Goal: Transaction & Acquisition: Purchase product/service

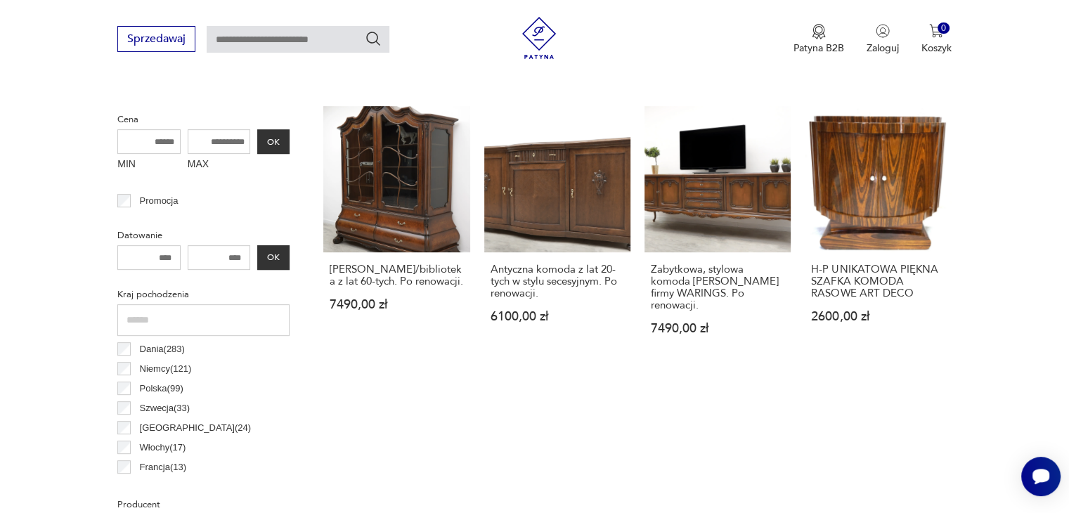
scroll to position [555, 0]
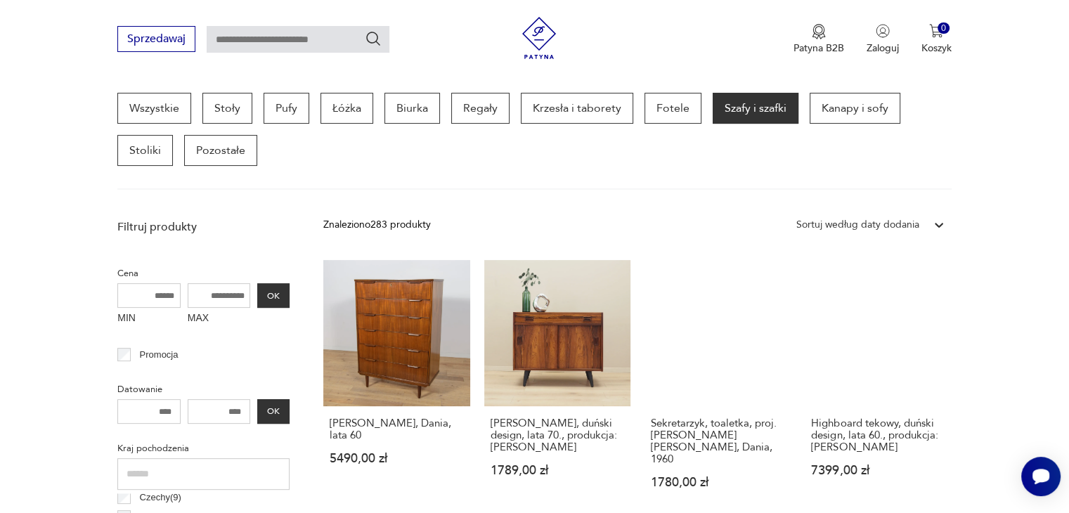
scroll to position [169, 0]
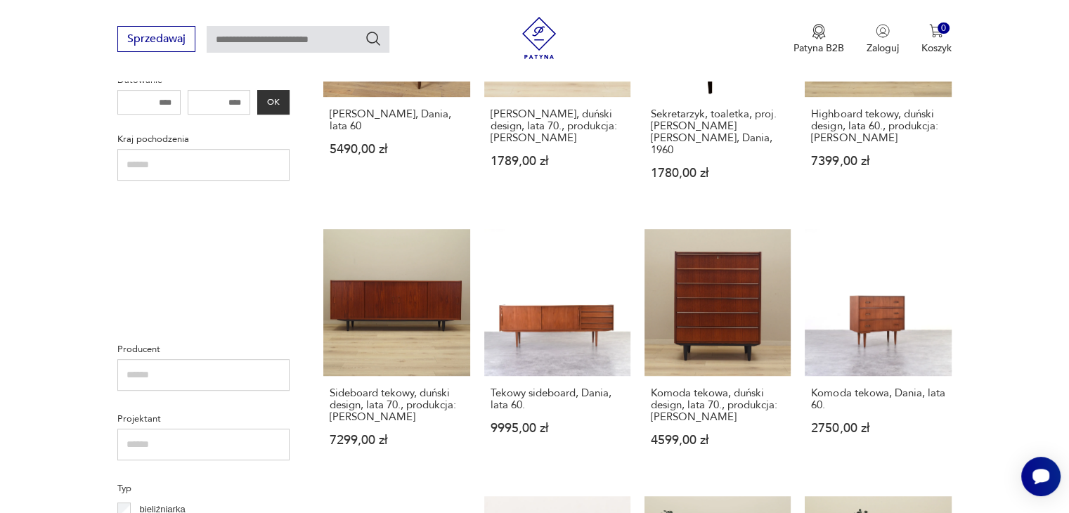
scroll to position [0, 0]
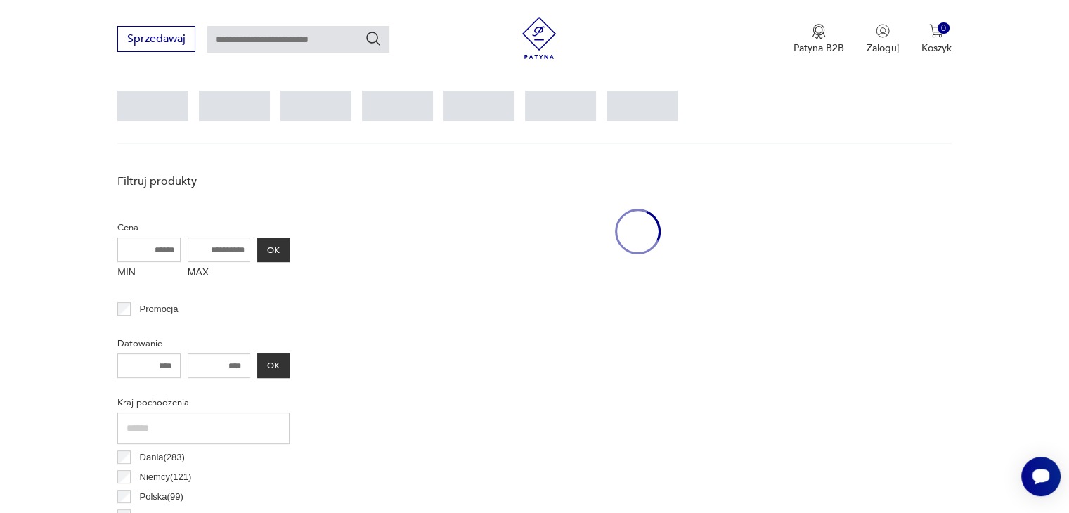
scroll to position [373, 0]
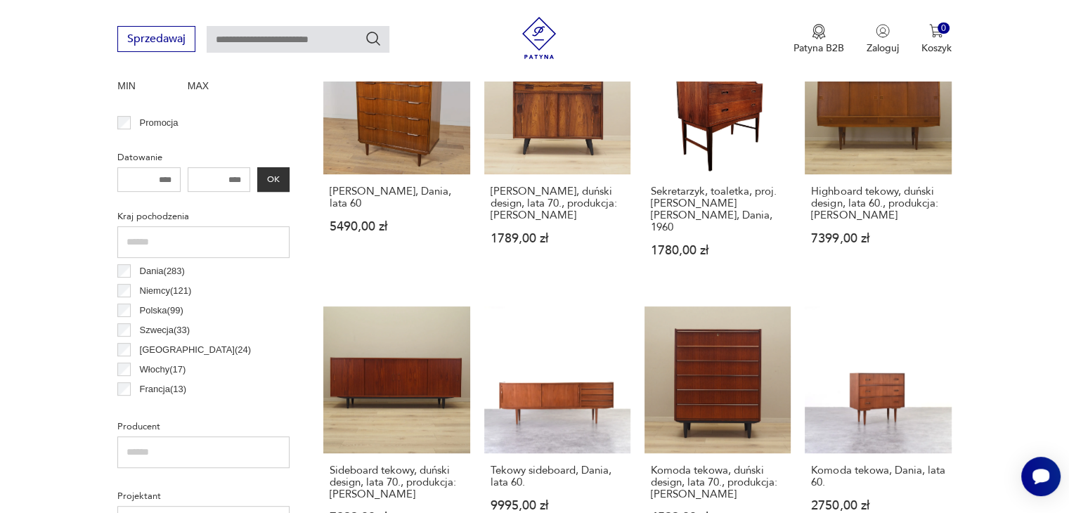
scroll to position [626, 0]
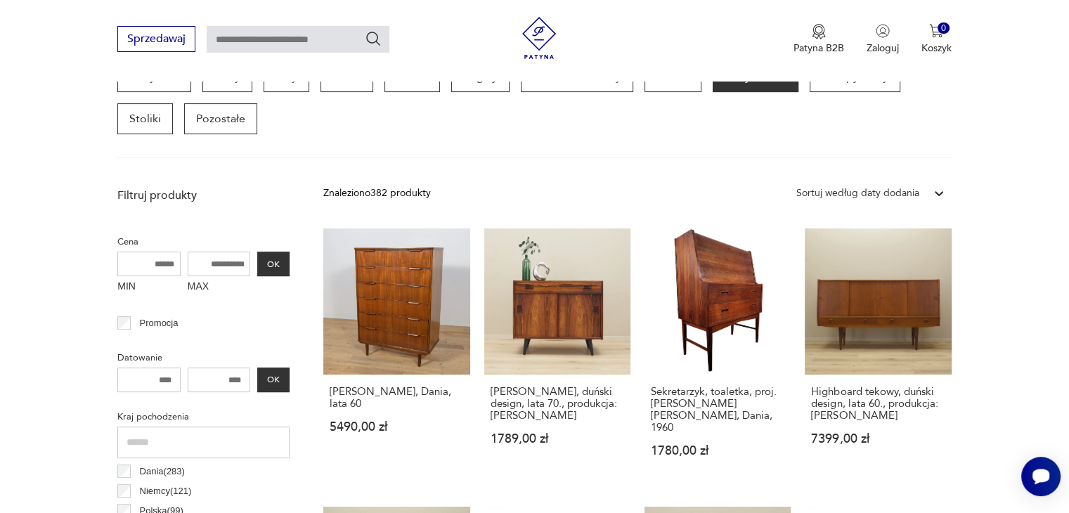
scroll to position [373, 0]
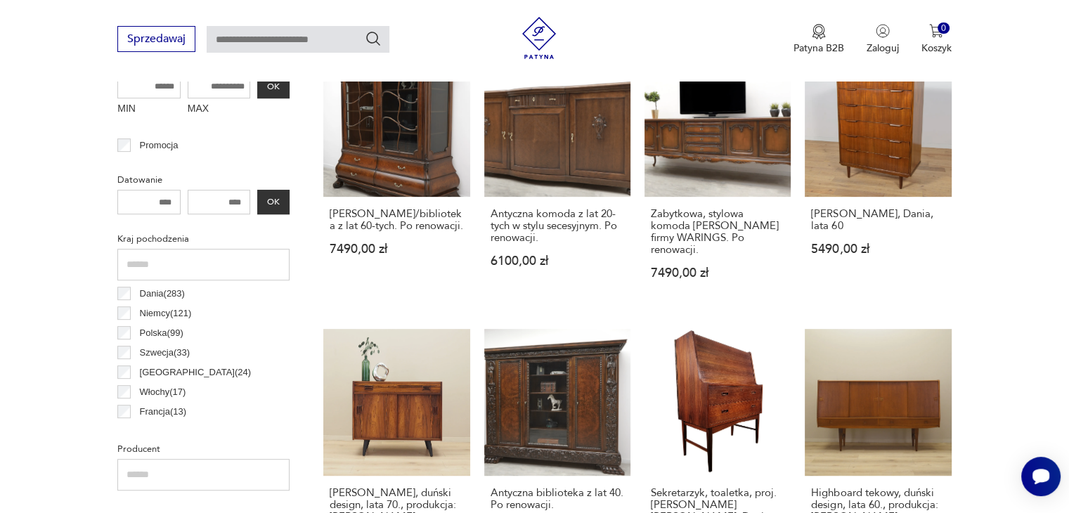
scroll to position [710, 0]
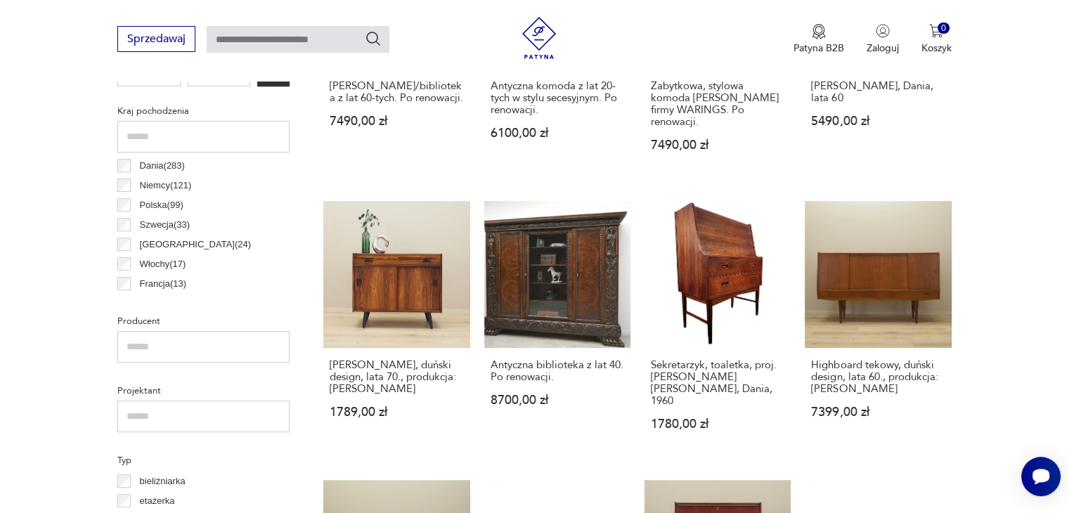
click at [125, 188] on div "Dania ( 283 ) Niemcy ( 121 ) Polska ( 99 ) Szwecja ( 33 ) Wielka Brytania ( 24 …" at bounding box center [203, 333] width 172 height 354
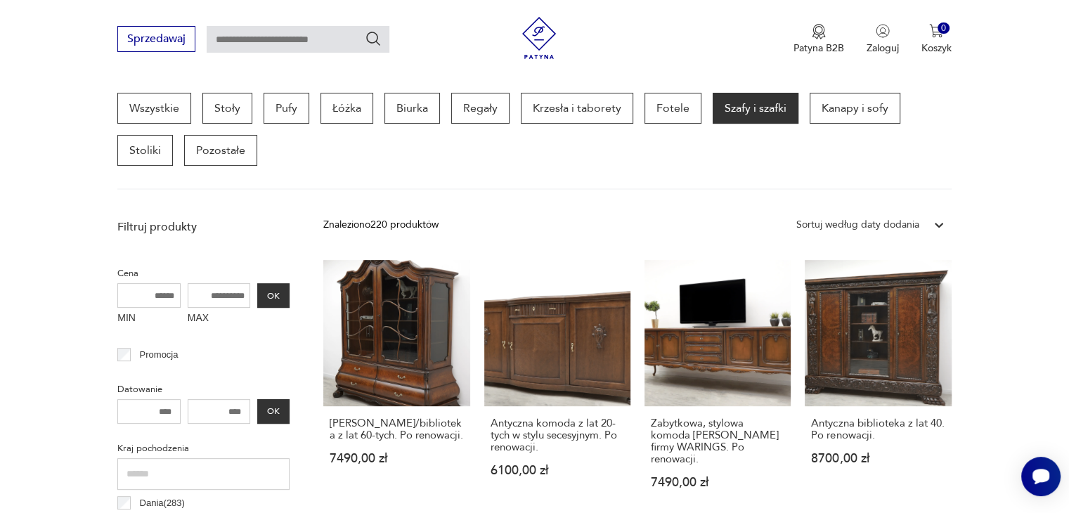
scroll to position [28, 0]
click at [563, 222] on div "Znaleziono 220 produktów Filtruj Sortuj według daty dodania Sortuj według daty …" at bounding box center [637, 224] width 628 height 25
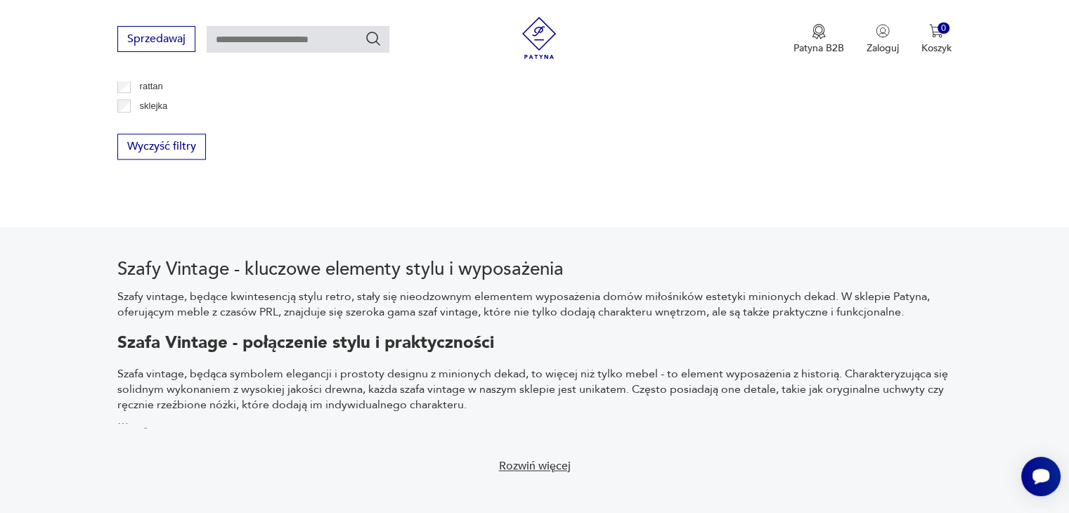
scroll to position [2060, 0]
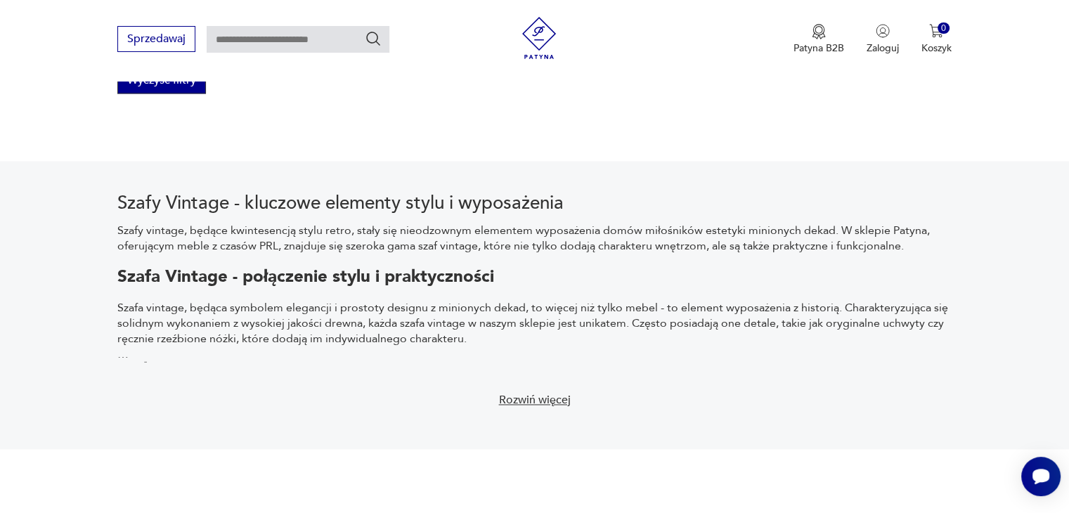
click at [180, 90] on button "Wyczyść filtry" at bounding box center [161, 80] width 89 height 26
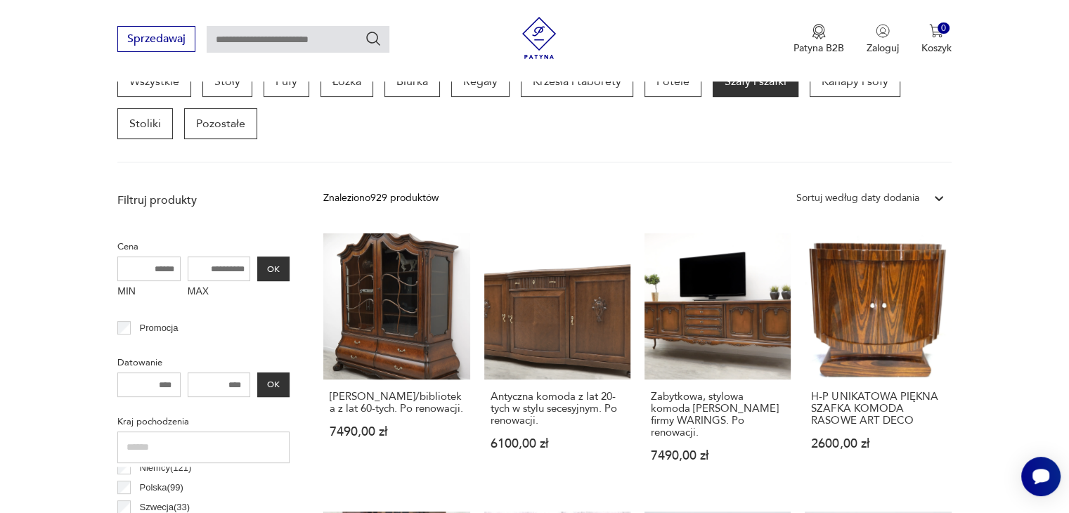
scroll to position [401, 0]
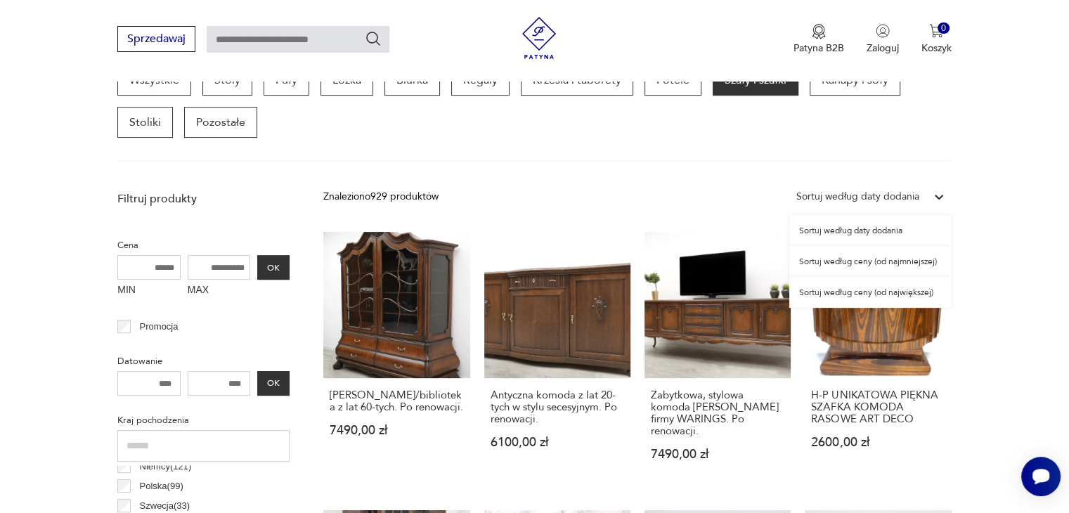
click at [907, 197] on div "Sortuj według daty dodania" at bounding box center [858, 196] width 123 height 15
click at [896, 259] on div "Sortuj według ceny (od najmniejszej)" at bounding box center [871, 261] width 162 height 31
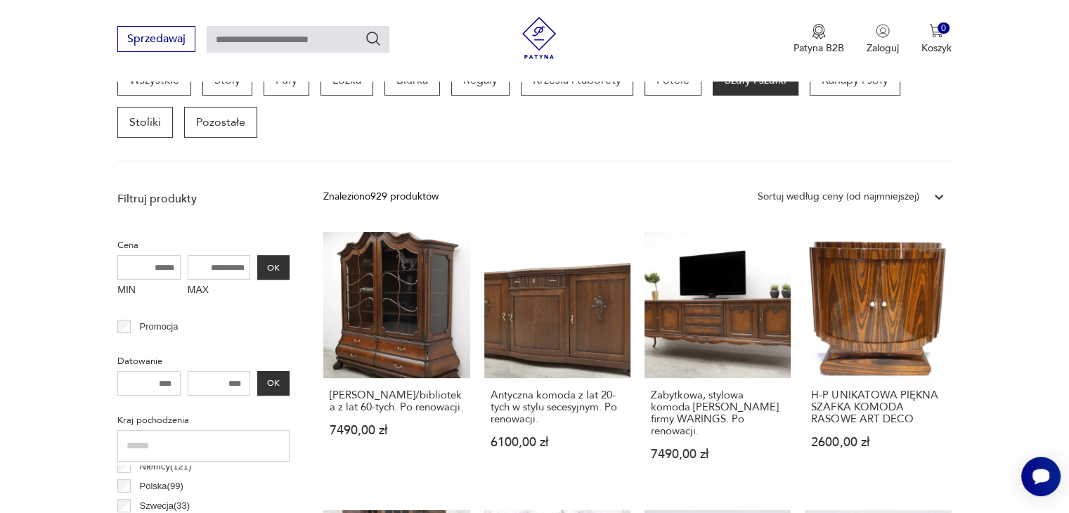
scroll to position [373, 0]
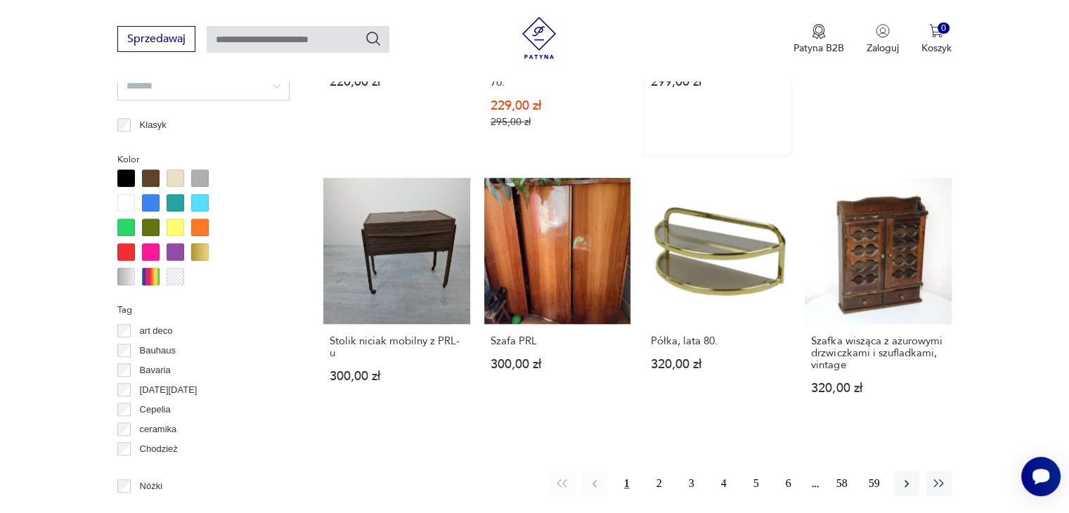
scroll to position [1273, 0]
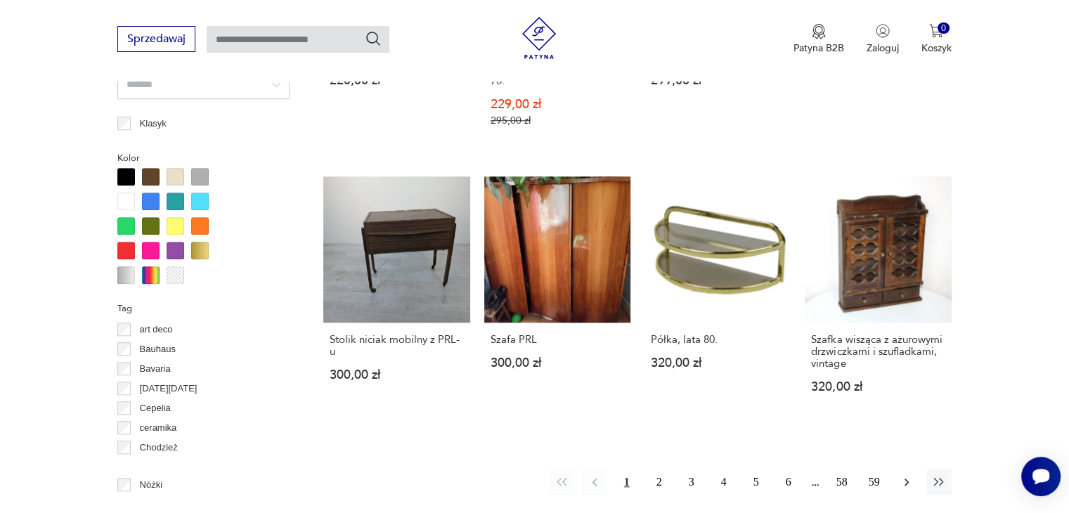
click at [908, 475] on icon "button" at bounding box center [907, 482] width 14 height 14
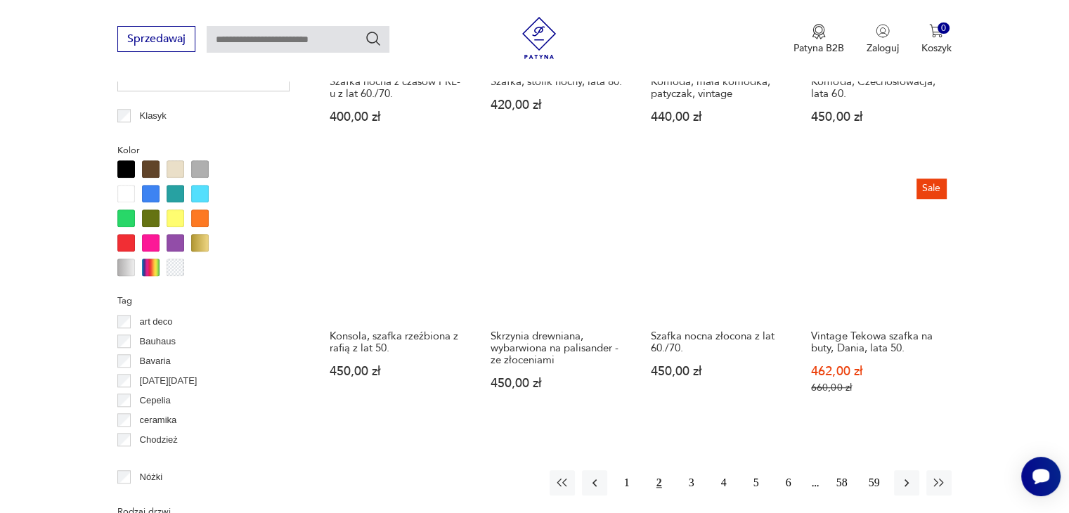
scroll to position [1441, 0]
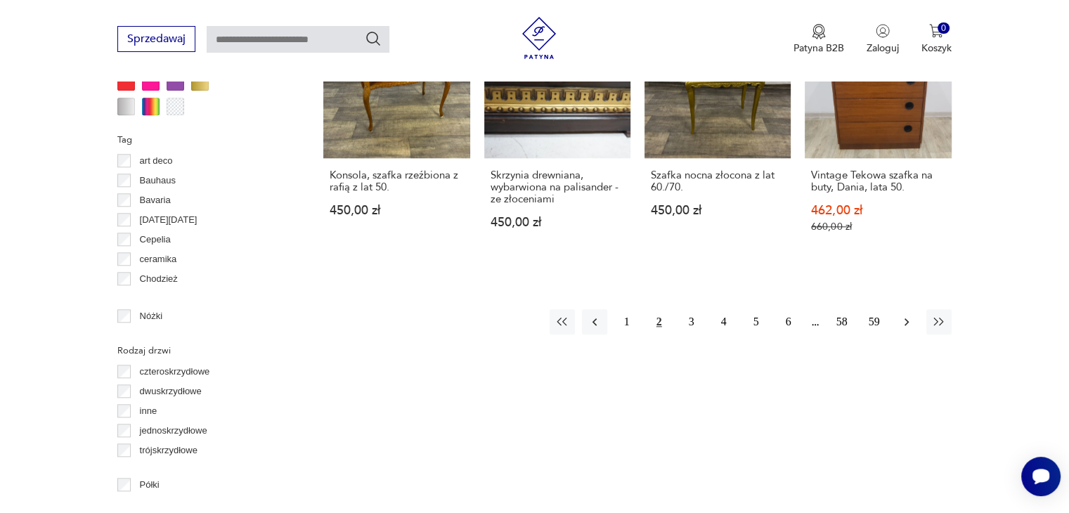
click at [910, 315] on icon "button" at bounding box center [907, 322] width 14 height 14
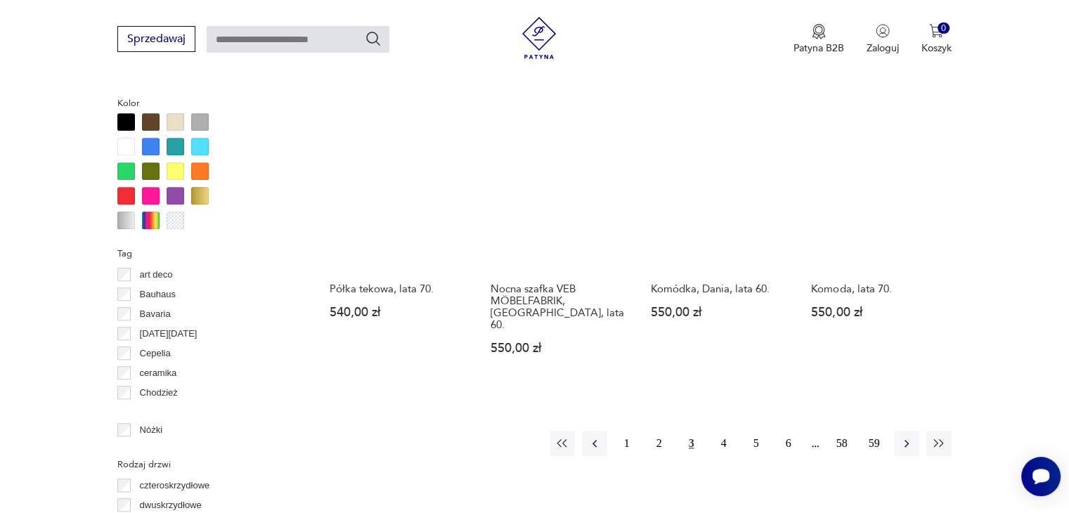
scroll to position [1329, 0]
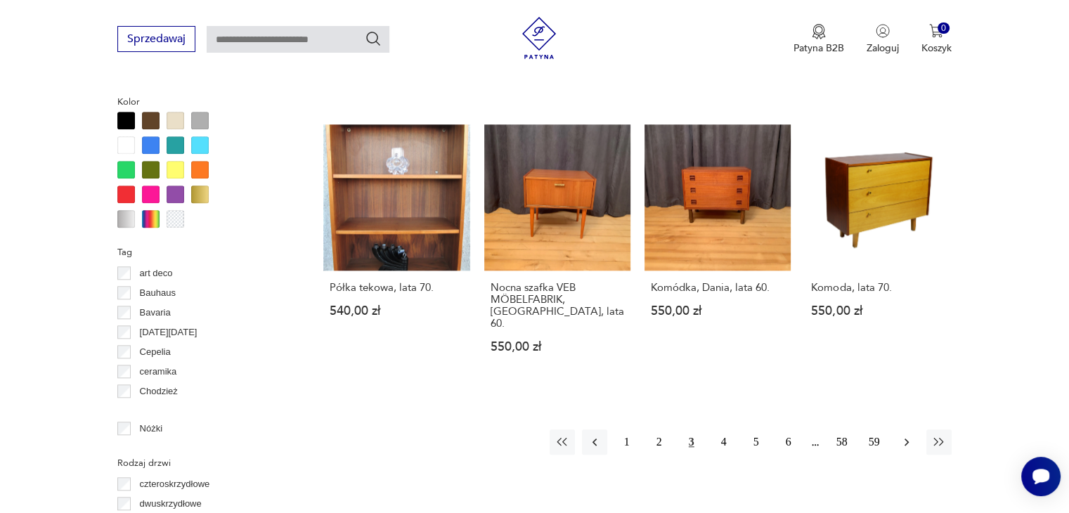
click at [908, 435] on icon "button" at bounding box center [907, 442] width 14 height 14
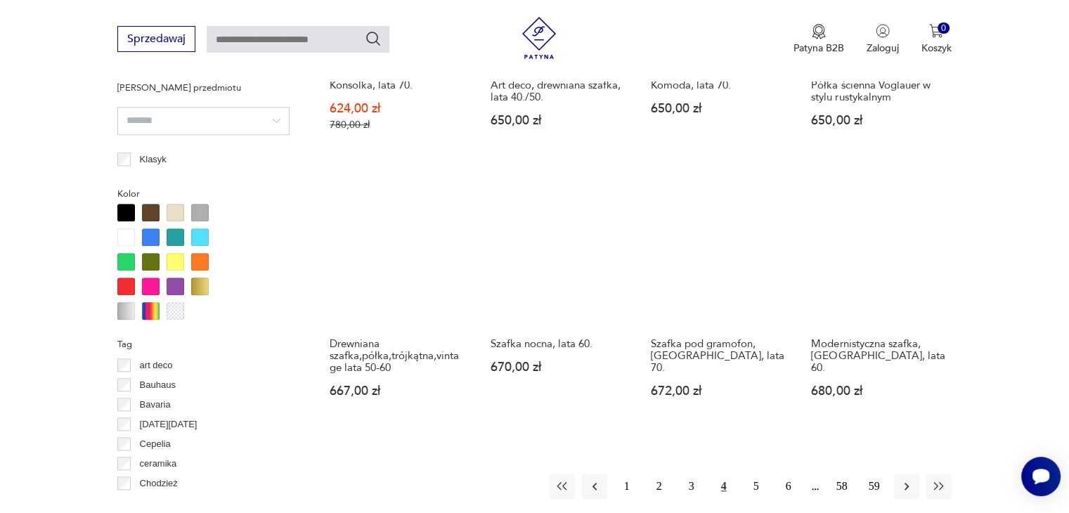
scroll to position [1273, 0]
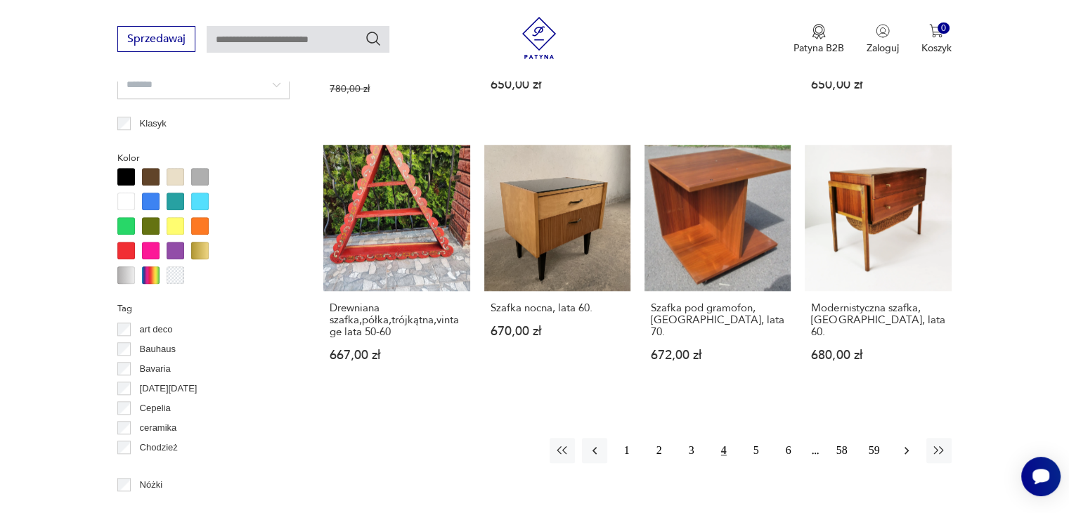
click at [908, 445] on icon "button" at bounding box center [907, 451] width 14 height 14
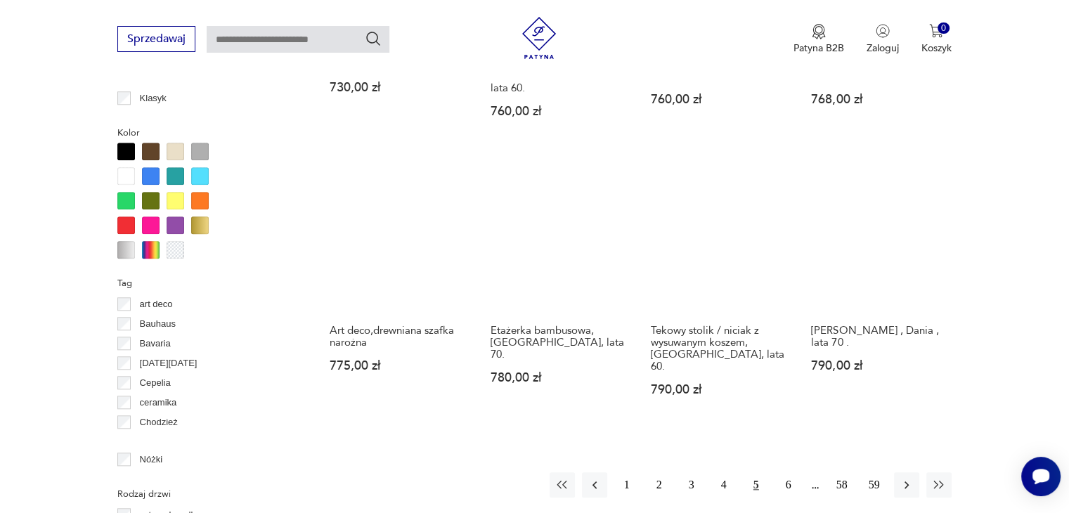
scroll to position [1301, 0]
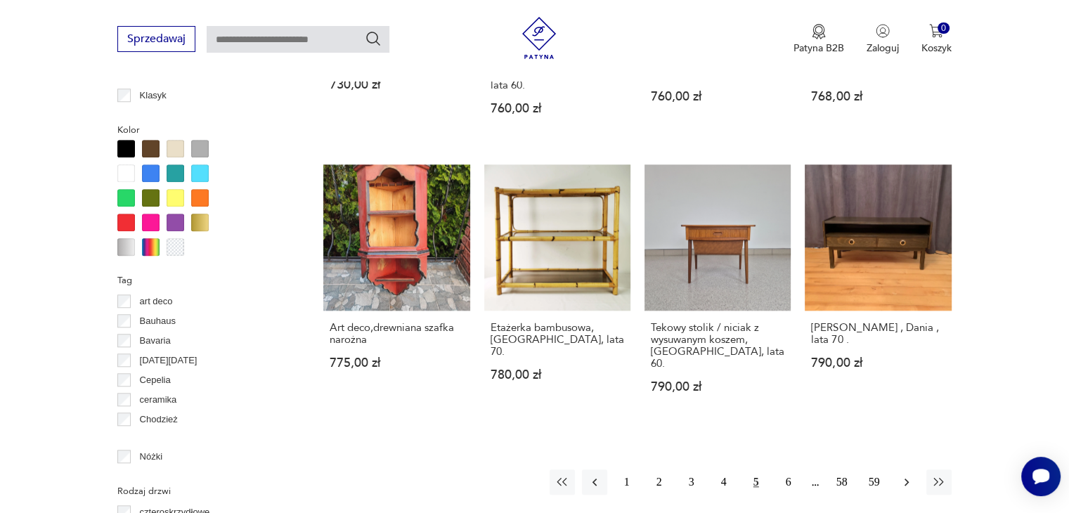
click at [908, 475] on icon "button" at bounding box center [907, 482] width 14 height 14
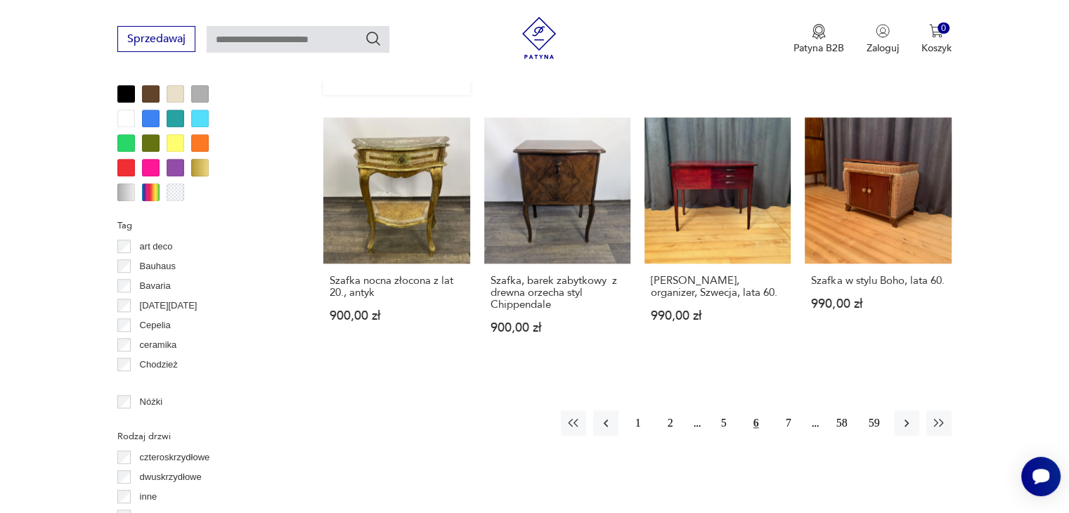
scroll to position [1357, 0]
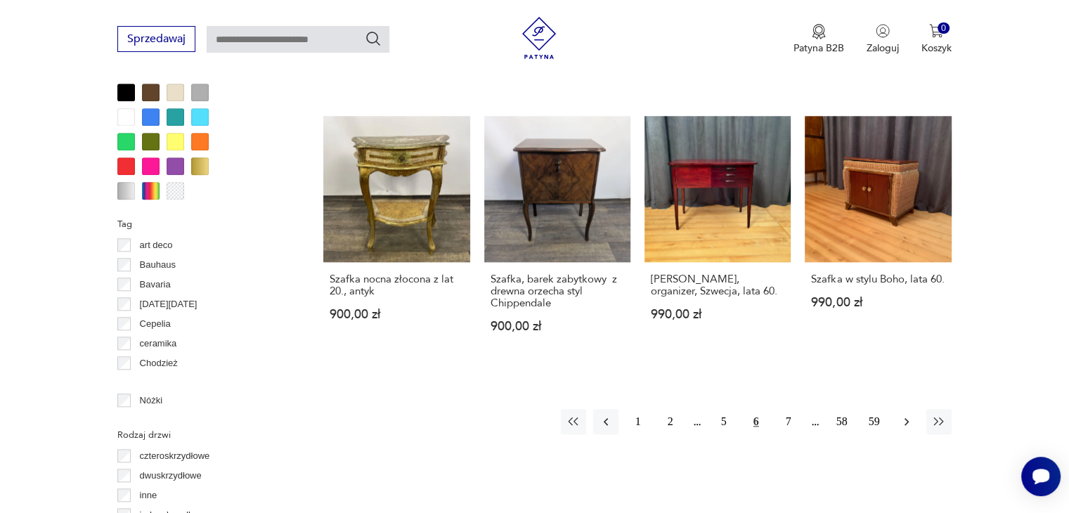
click at [903, 415] on icon "button" at bounding box center [907, 422] width 14 height 14
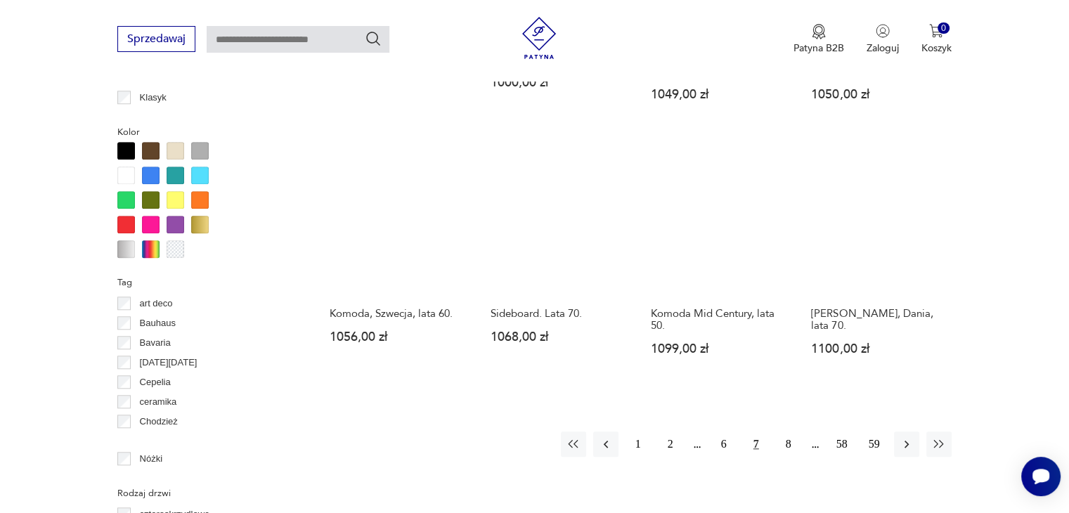
scroll to position [1301, 0]
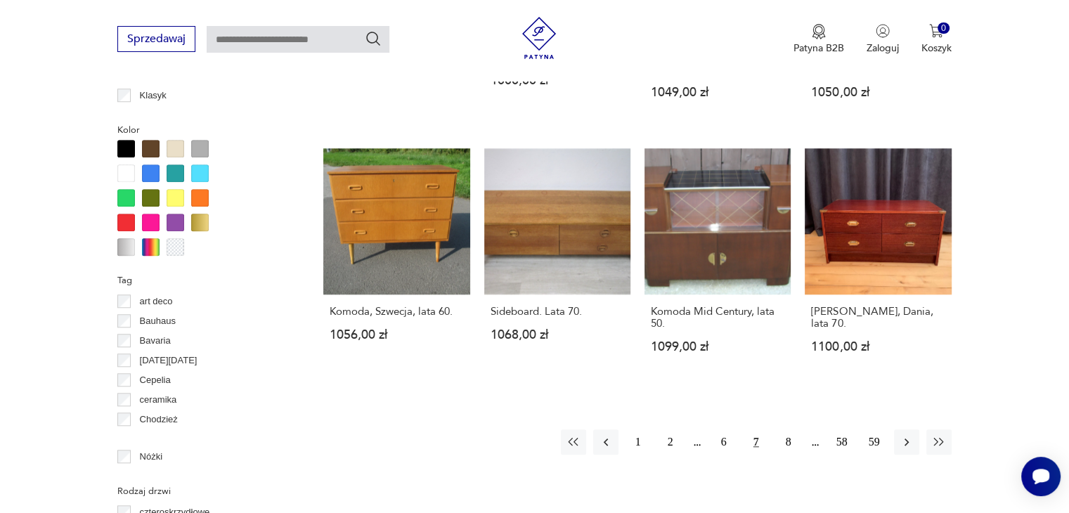
click at [430, 223] on link "Komoda, Szwecja, lata 60. 1056,00 zł" at bounding box center [396, 264] width 146 height 232
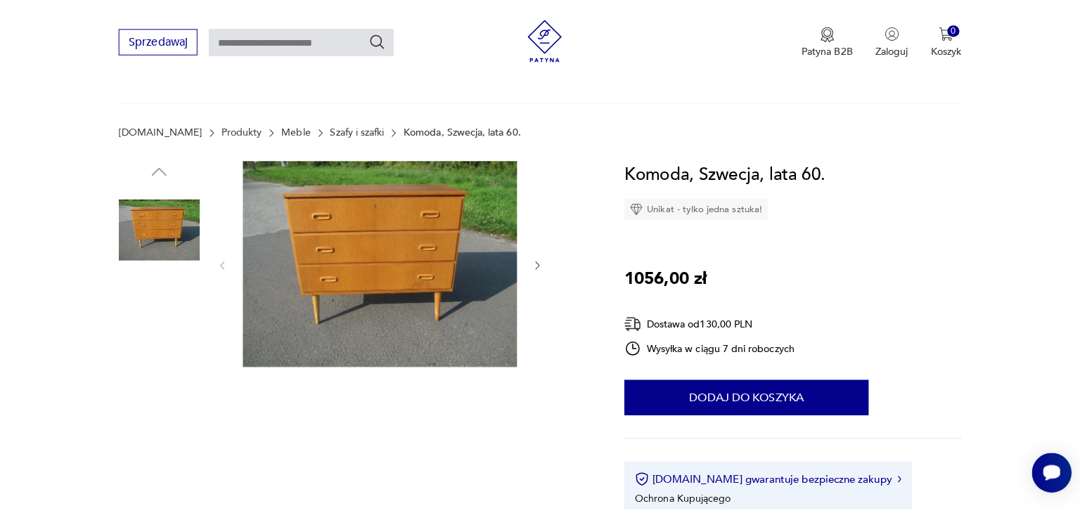
scroll to position [225, 0]
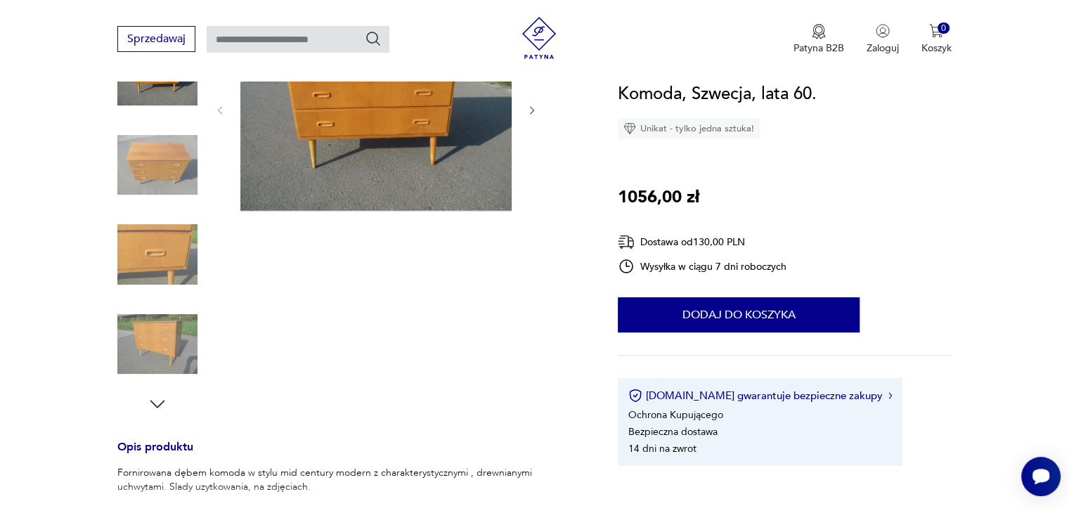
click at [448, 122] on img at bounding box center [375, 109] width 271 height 204
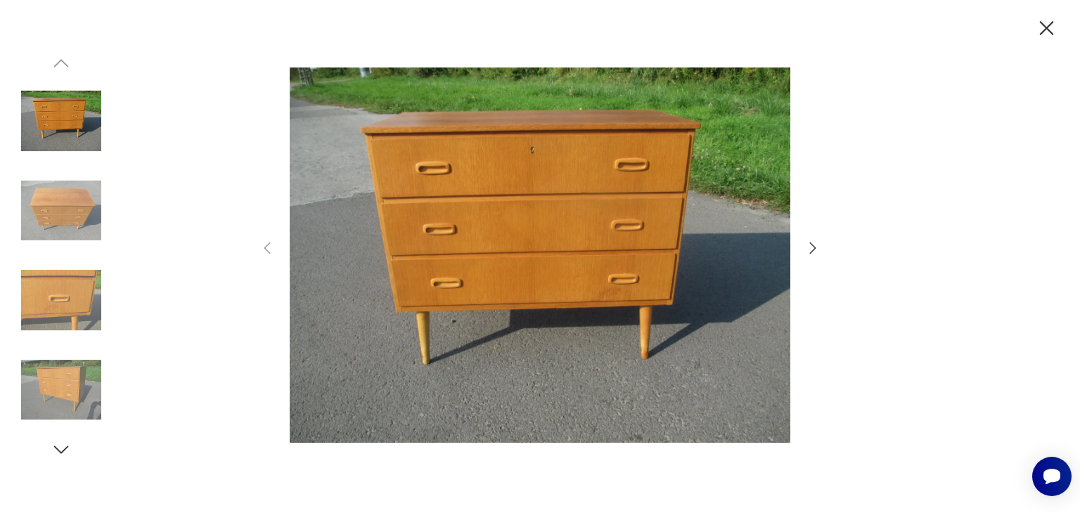
click at [810, 250] on icon "button" at bounding box center [812, 248] width 17 height 17
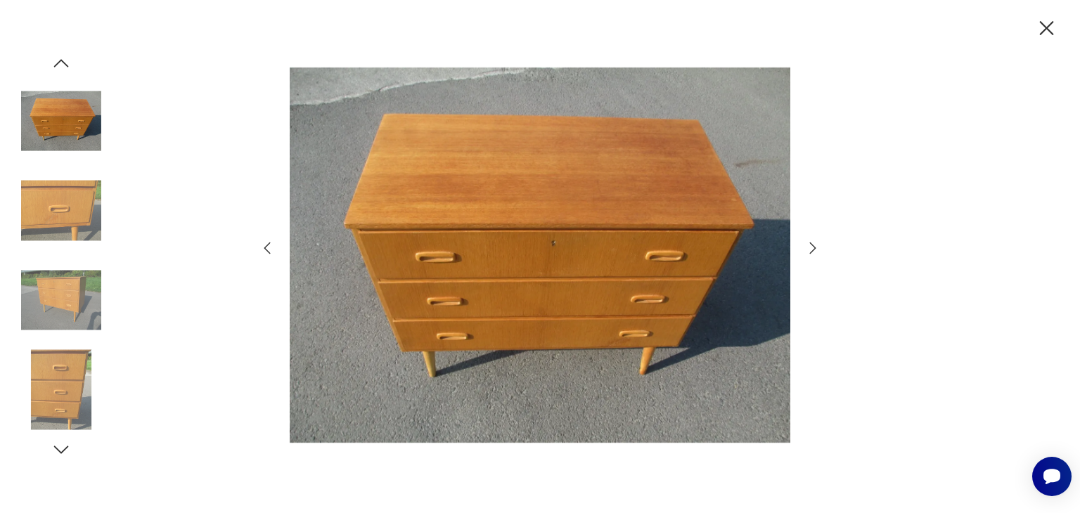
click at [810, 250] on icon "button" at bounding box center [812, 248] width 17 height 17
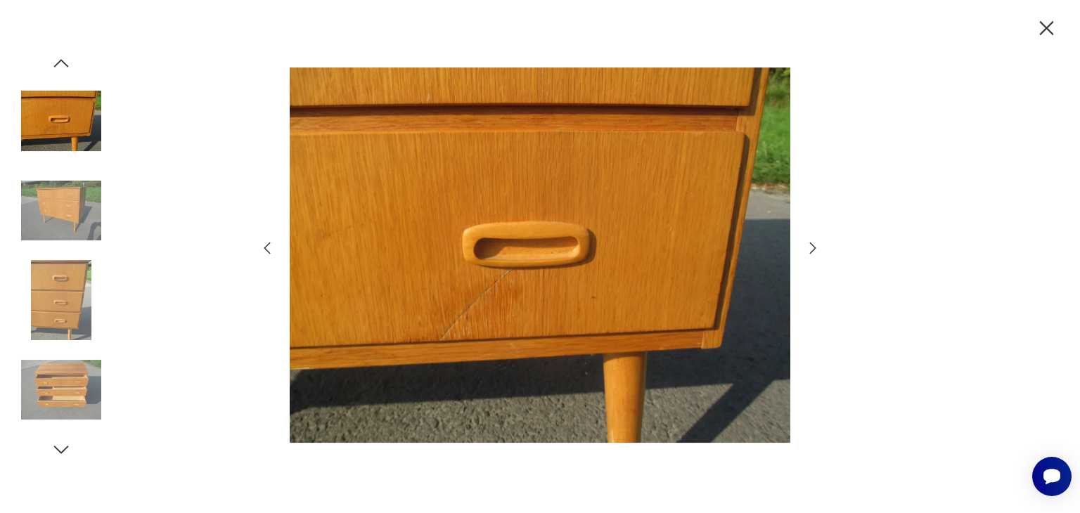
click at [810, 250] on icon "button" at bounding box center [812, 248] width 17 height 17
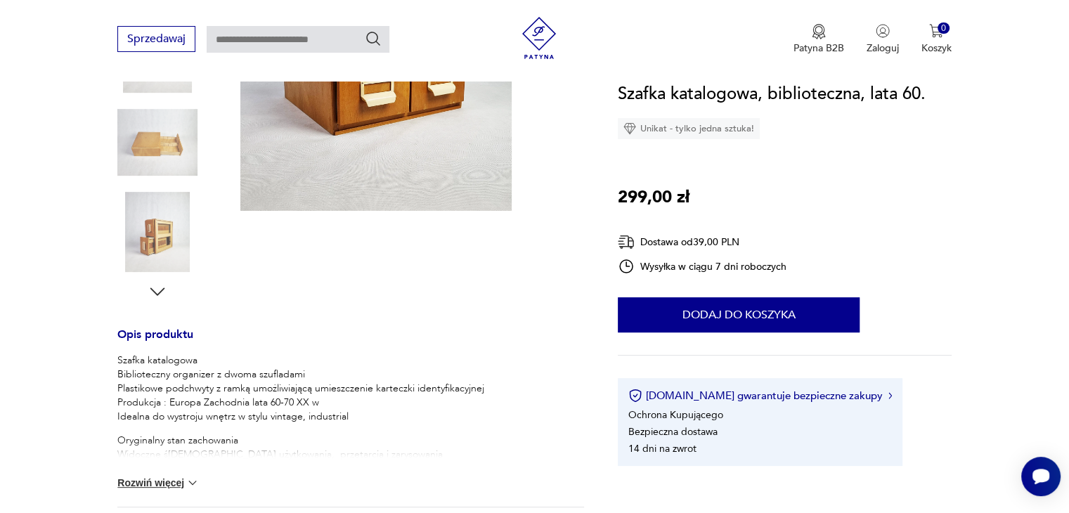
scroll to position [225, 0]
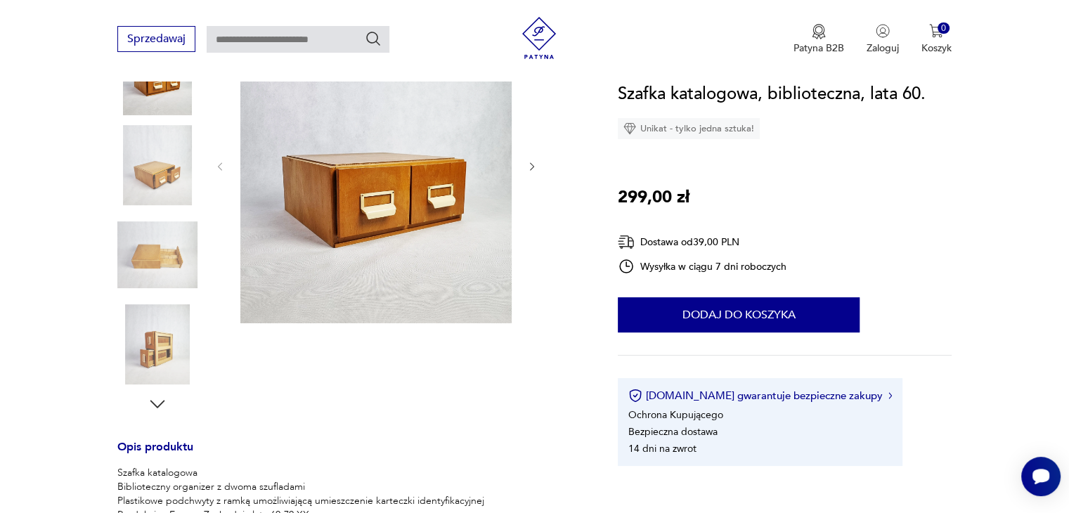
click at [534, 169] on icon "button" at bounding box center [533, 167] width 12 height 12
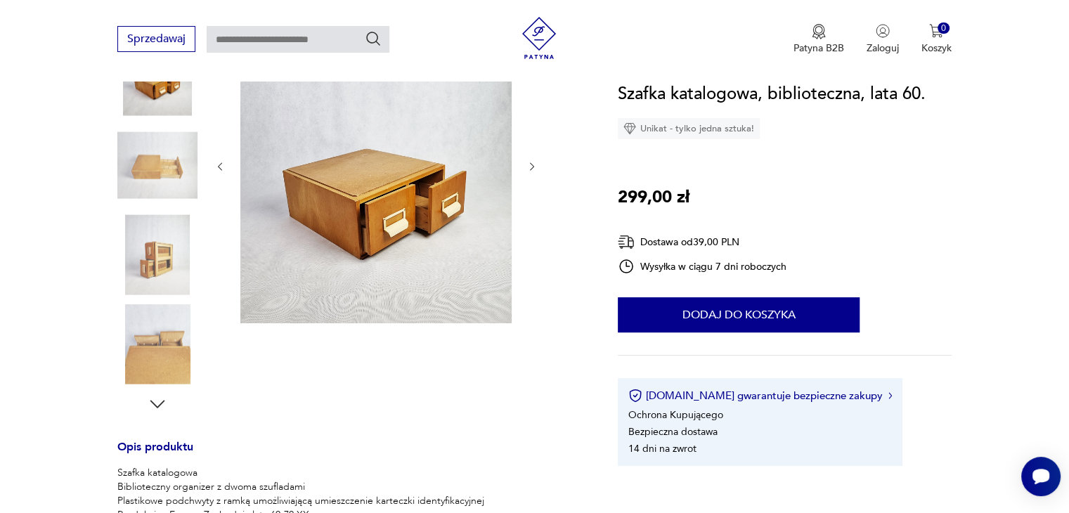
click at [534, 169] on icon "button" at bounding box center [533, 167] width 12 height 12
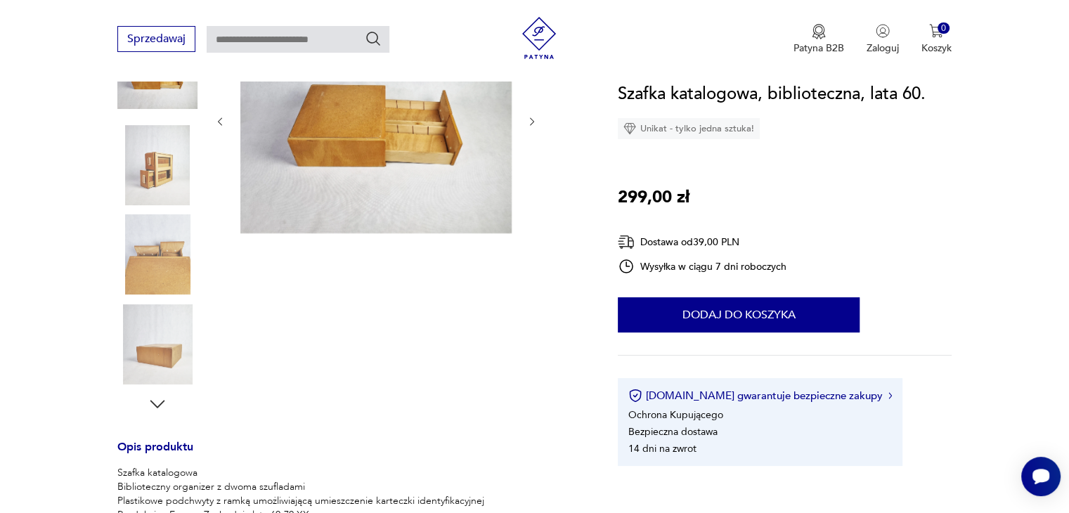
click at [527, 122] on icon "button" at bounding box center [533, 122] width 12 height 12
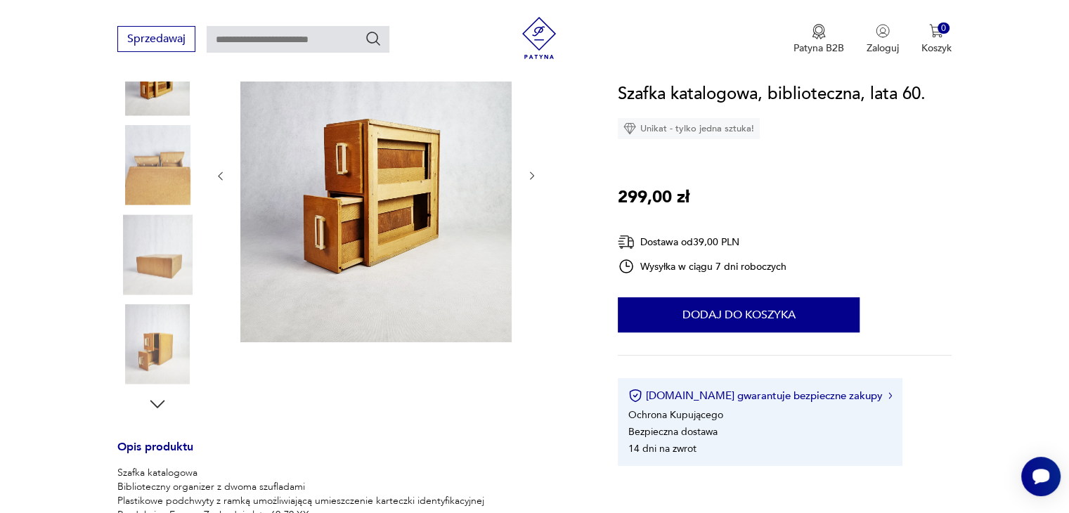
click at [530, 176] on icon "button" at bounding box center [533, 176] width 12 height 12
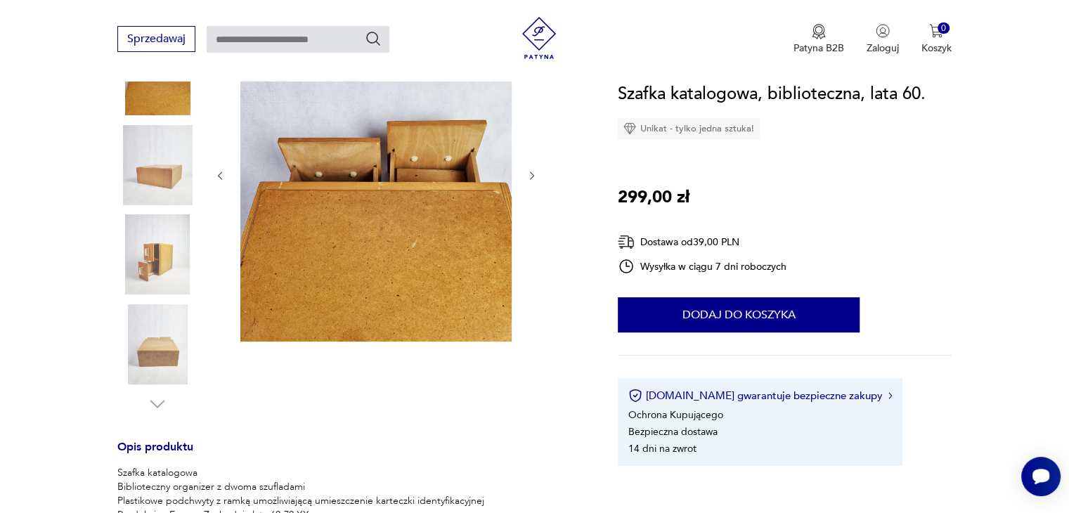
click at [530, 176] on icon "button" at bounding box center [533, 176] width 12 height 12
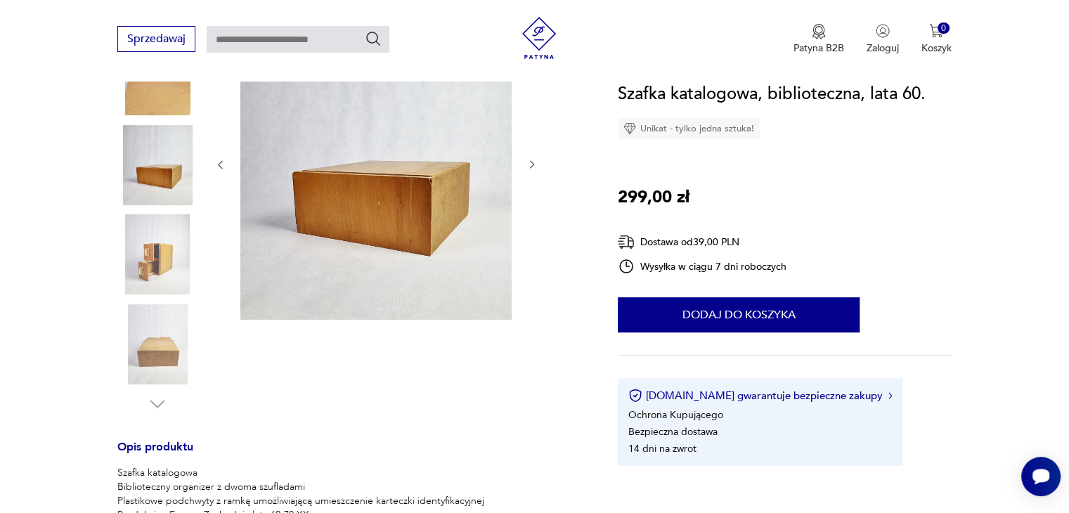
click at [530, 176] on div at bounding box center [375, 165] width 323 height 316
click at [529, 165] on icon "button" at bounding box center [533, 165] width 12 height 12
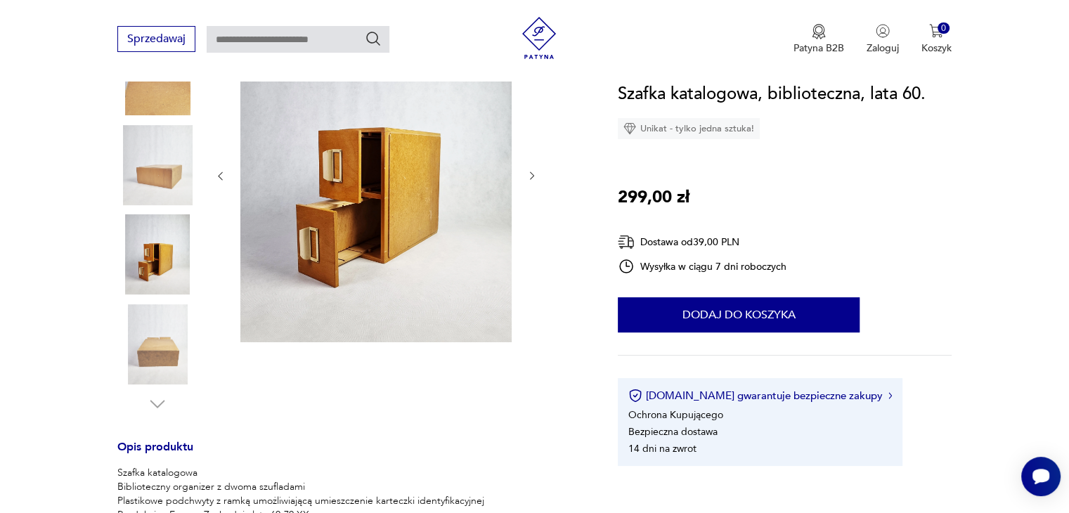
click at [532, 170] on icon "button" at bounding box center [533, 176] width 12 height 12
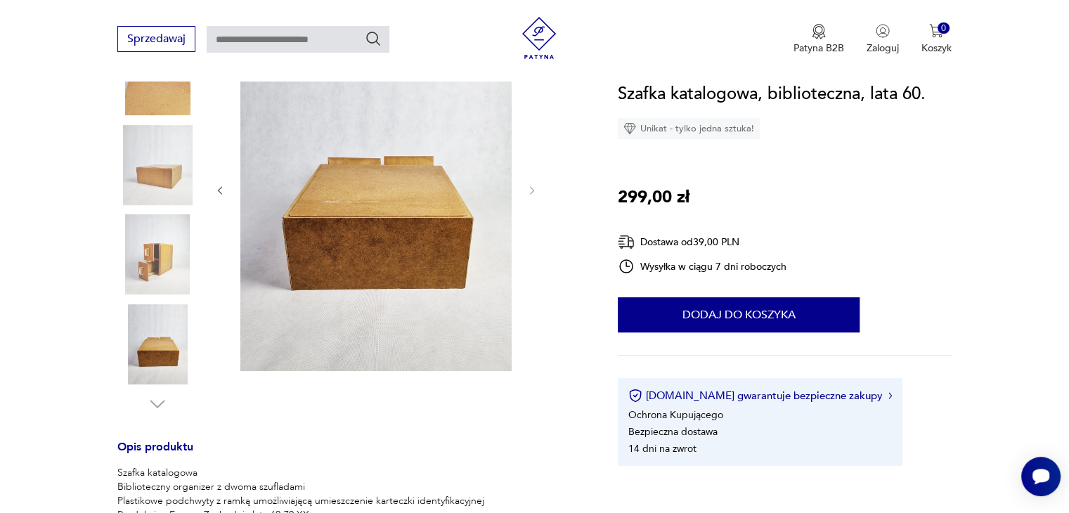
click at [532, 169] on div at bounding box center [375, 190] width 323 height 367
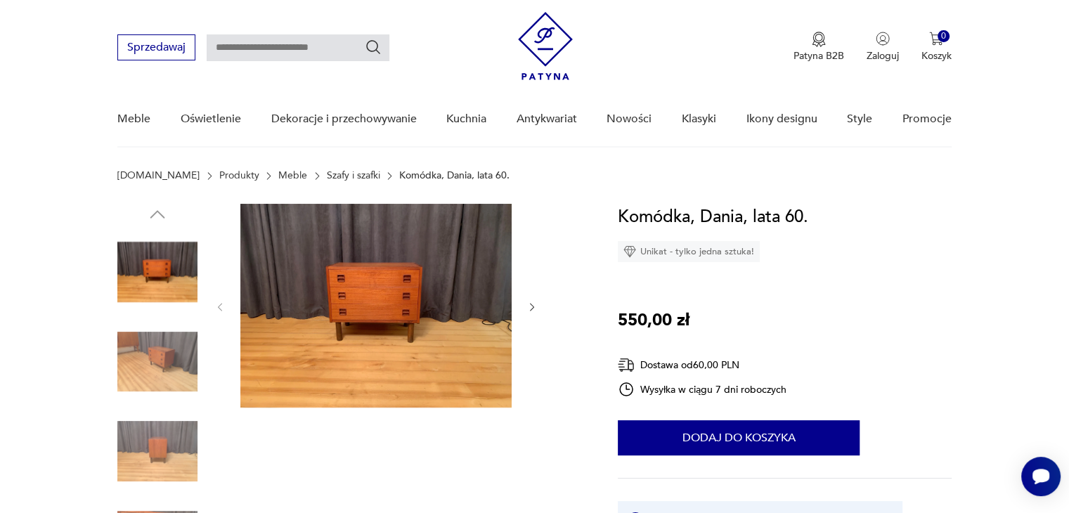
scroll to position [141, 0]
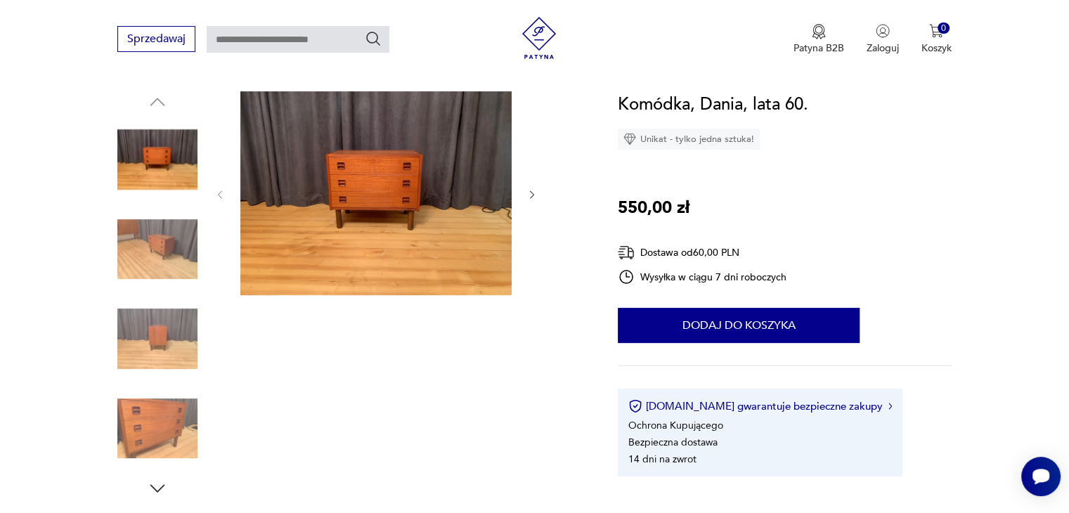
click at [534, 191] on icon "button" at bounding box center [533, 195] width 12 height 12
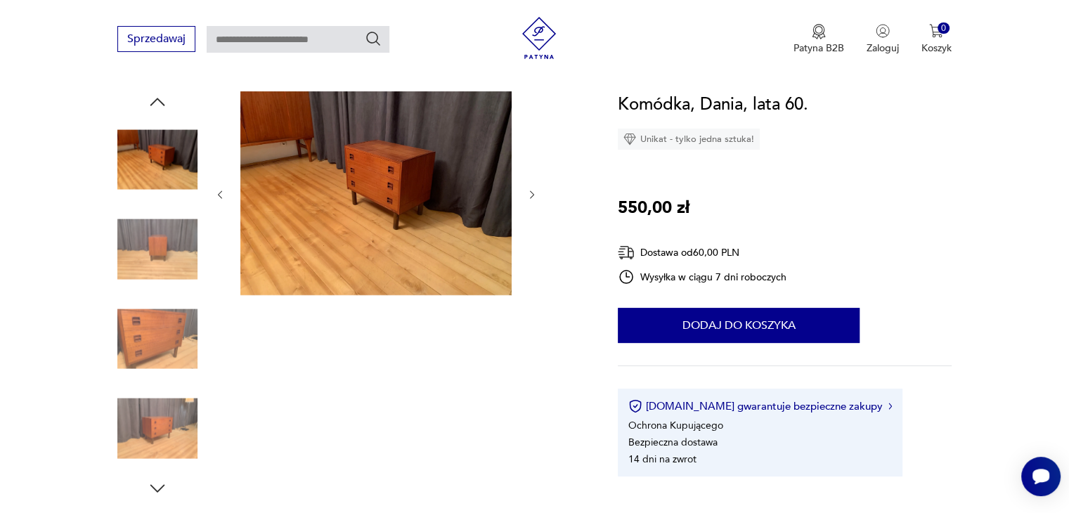
click at [534, 191] on icon "button" at bounding box center [533, 195] width 12 height 12
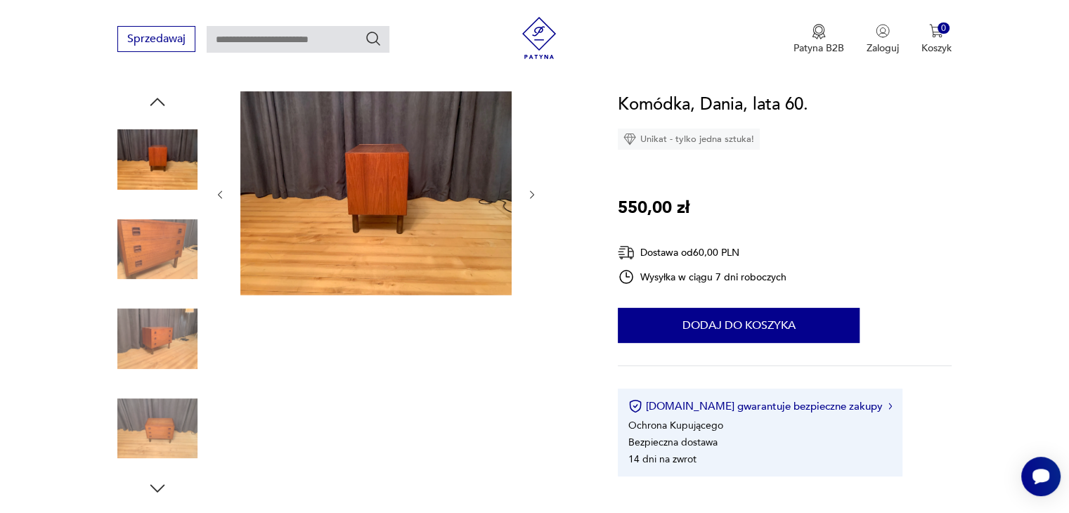
click at [534, 191] on icon "button" at bounding box center [533, 195] width 12 height 12
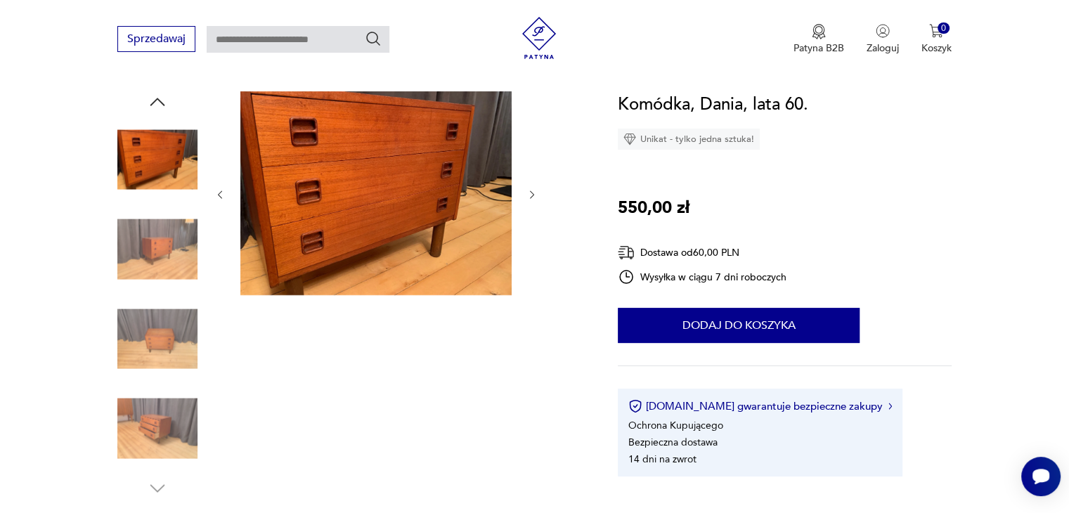
click at [534, 191] on icon "button" at bounding box center [533, 195] width 12 height 12
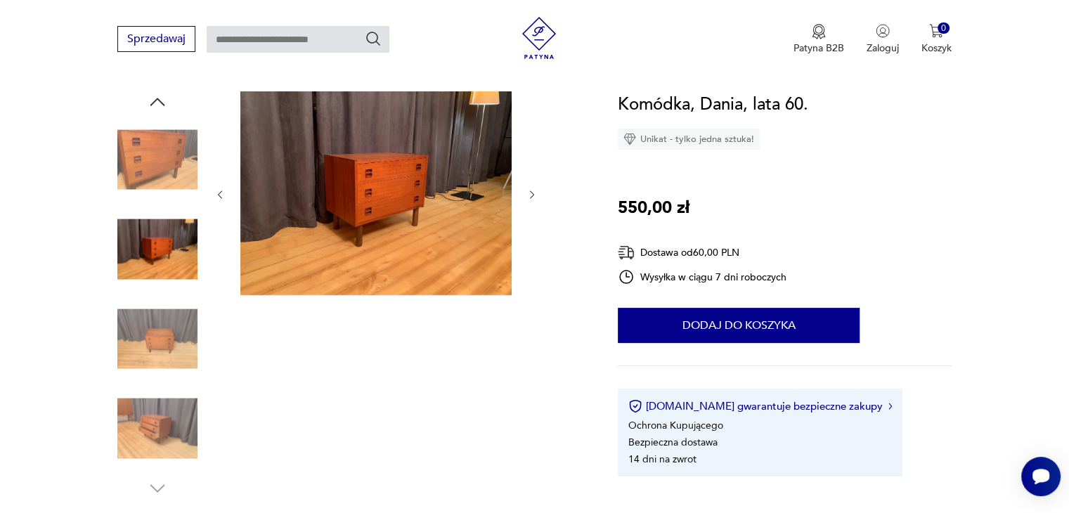
click at [534, 191] on icon "button" at bounding box center [533, 195] width 12 height 12
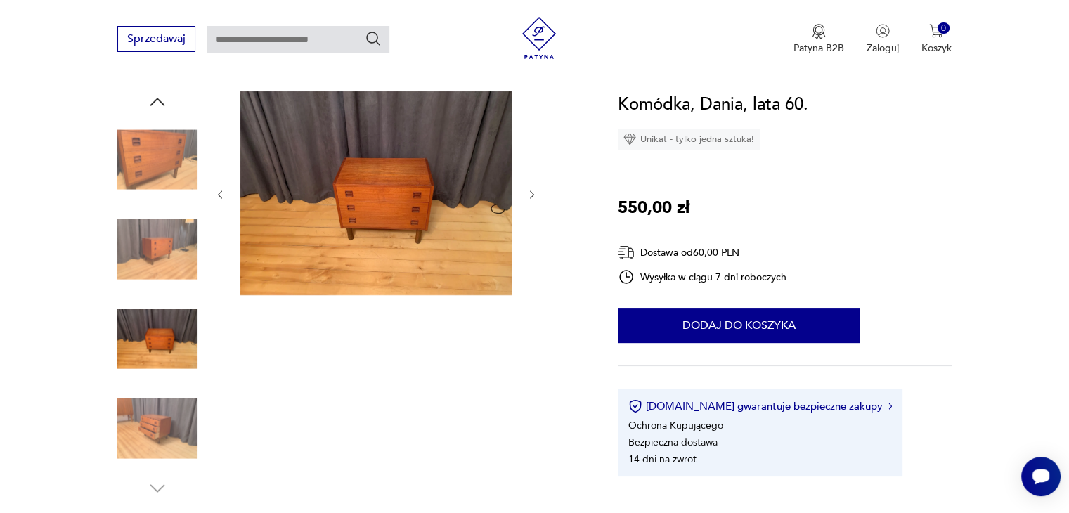
click at [534, 191] on icon "button" at bounding box center [533, 195] width 12 height 12
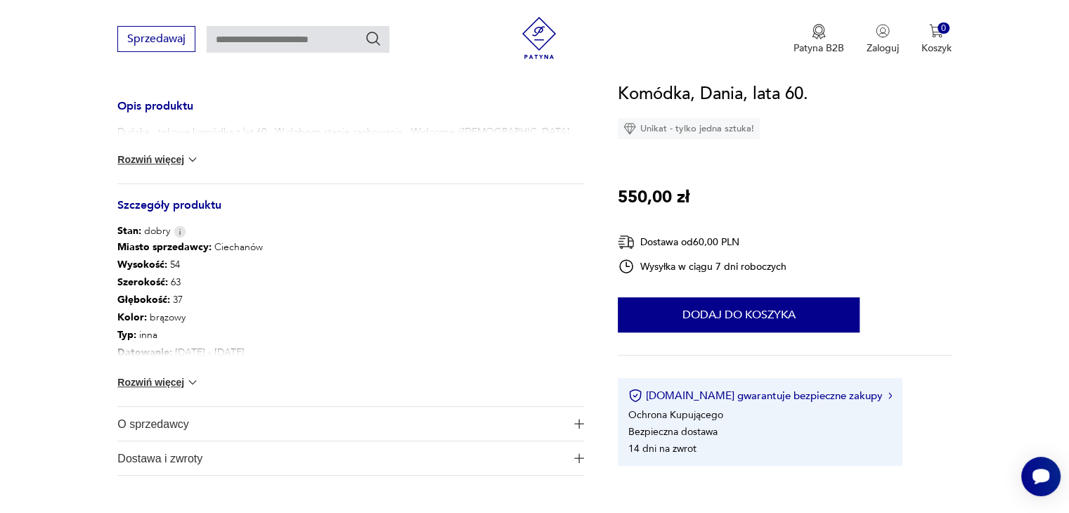
scroll to position [619, 0]
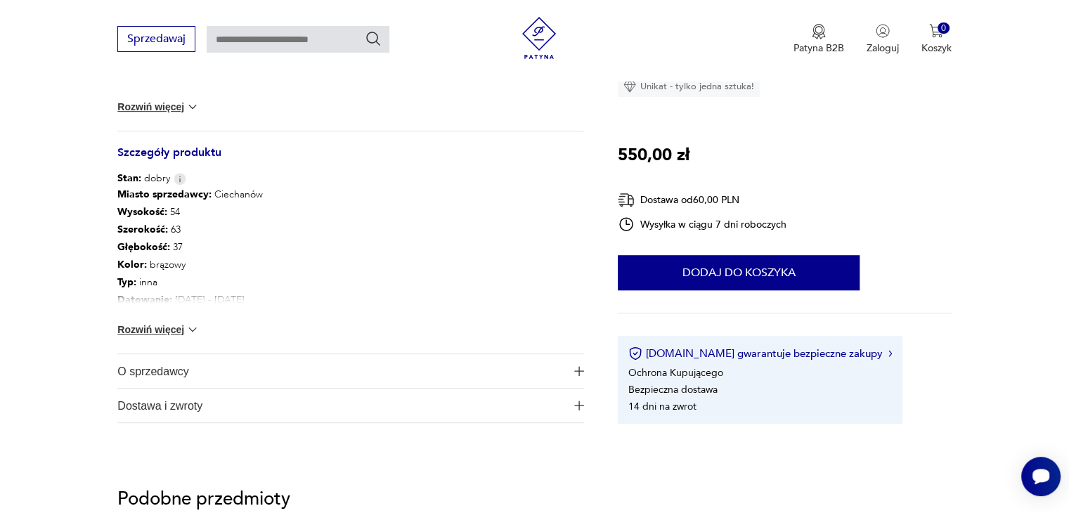
click at [191, 321] on div "Miasto sprzedawcy : Ciechanów Wysokość : 54 Szerokość : 63 Głębokość : 37 Kolor…" at bounding box center [350, 270] width 467 height 168
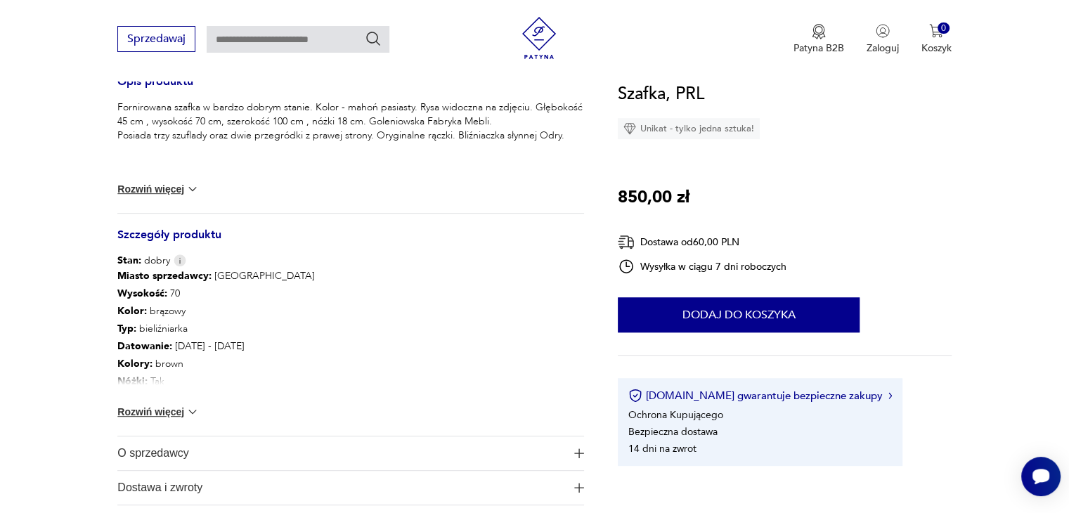
scroll to position [562, 0]
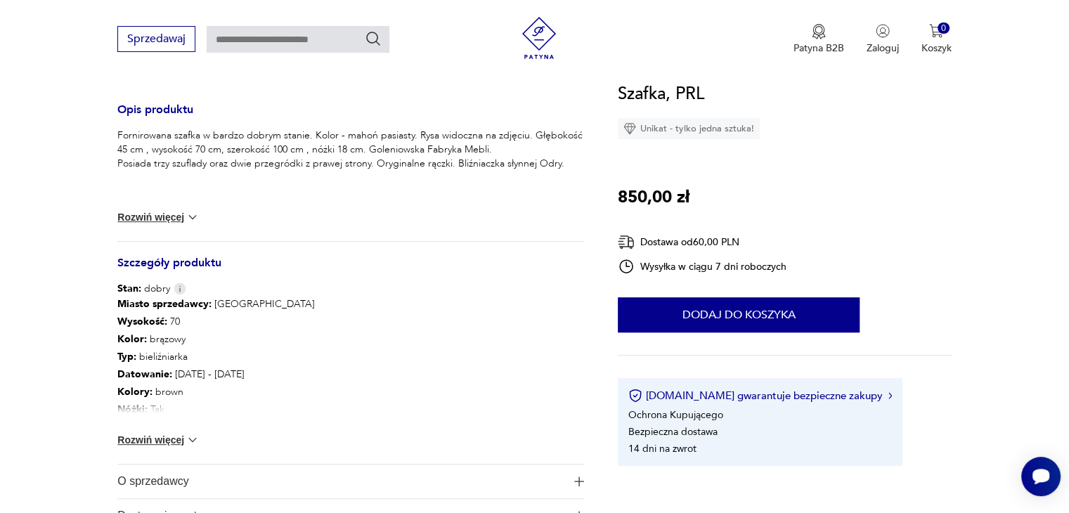
click at [187, 441] on img at bounding box center [193, 440] width 14 height 14
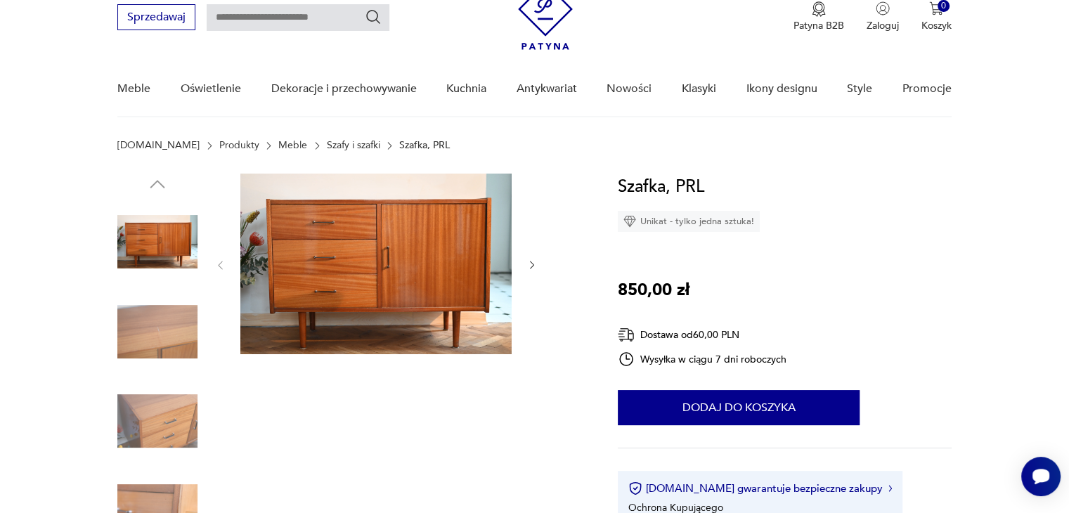
scroll to position [56, 0]
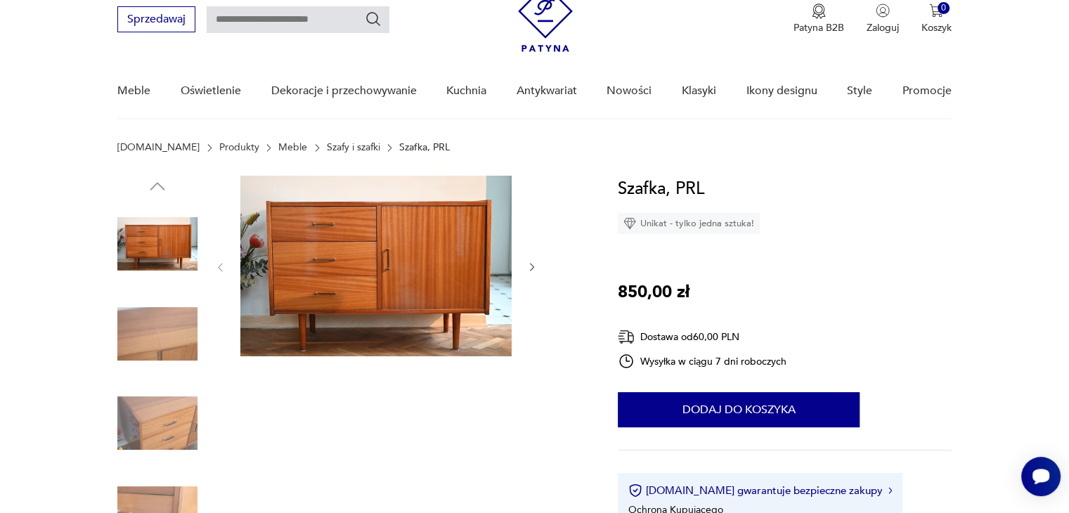
click at [532, 267] on icon "button" at bounding box center [533, 268] width 12 height 12
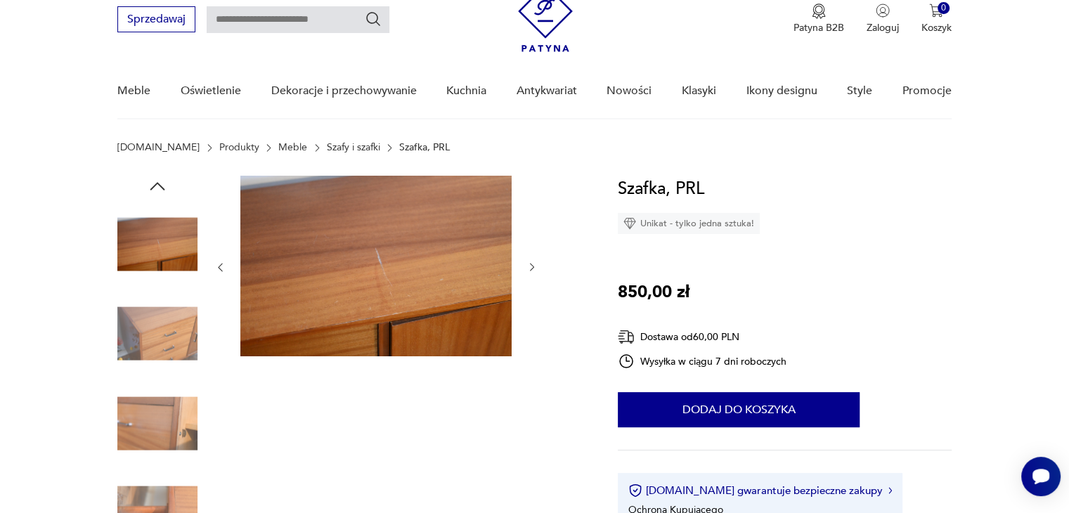
click at [532, 267] on icon "button" at bounding box center [533, 268] width 12 height 12
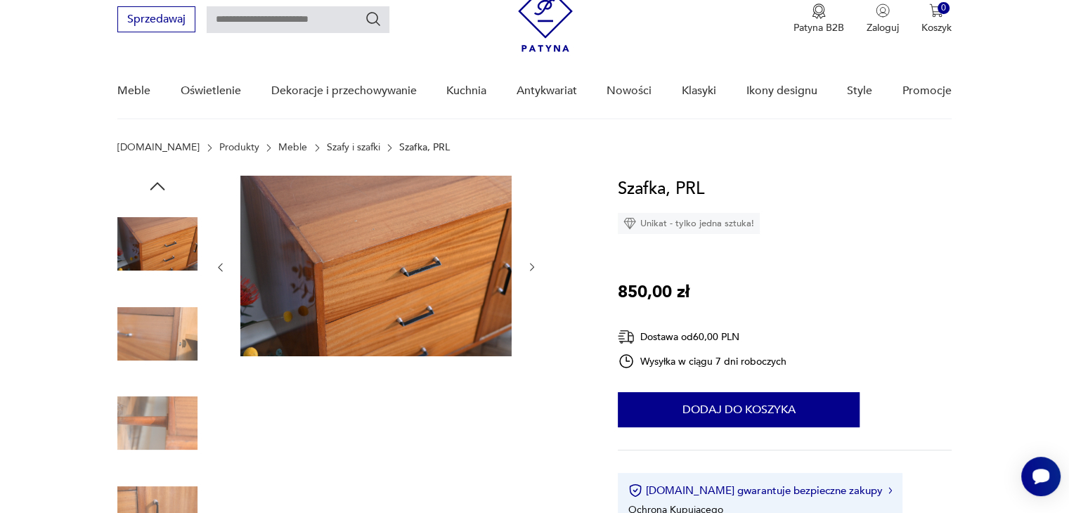
click at [532, 267] on icon "button" at bounding box center [533, 268] width 12 height 12
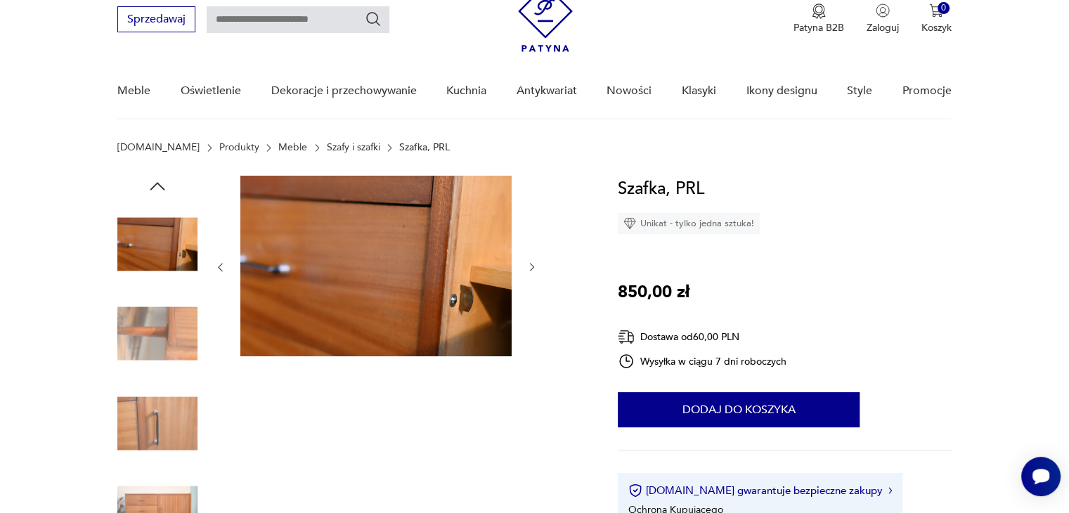
click at [532, 267] on icon "button" at bounding box center [533, 268] width 12 height 12
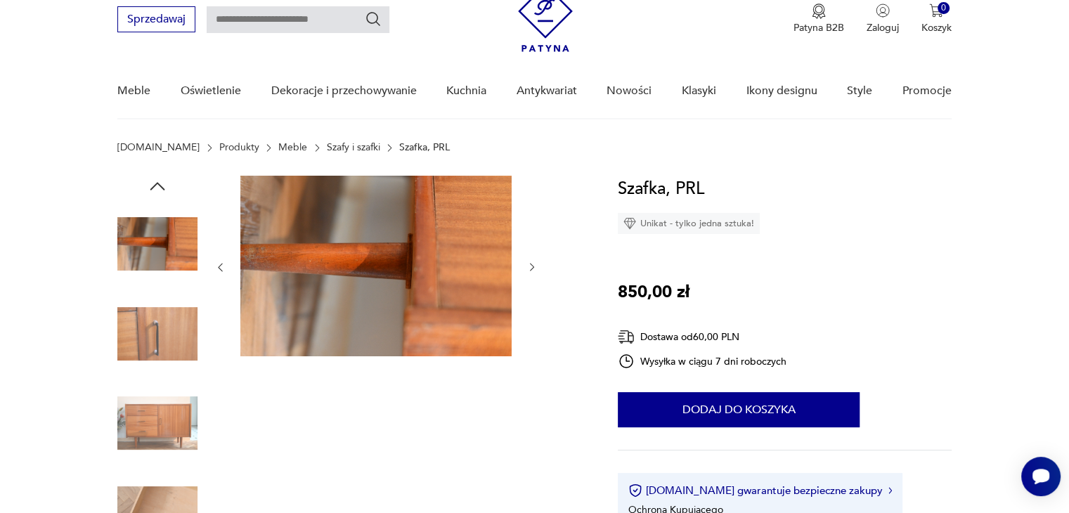
click at [532, 267] on icon "button" at bounding box center [533, 268] width 12 height 12
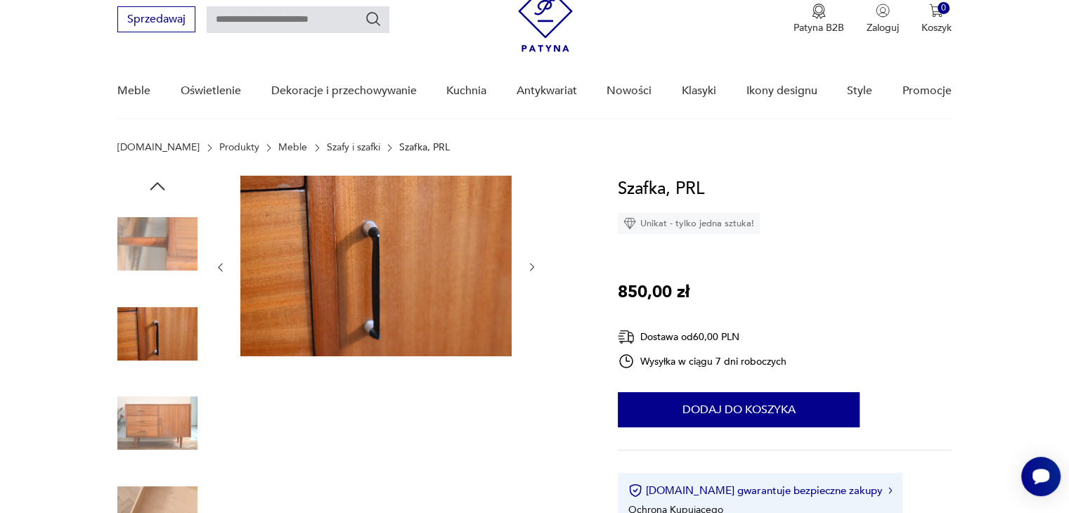
click at [532, 267] on icon "button" at bounding box center [533, 268] width 12 height 12
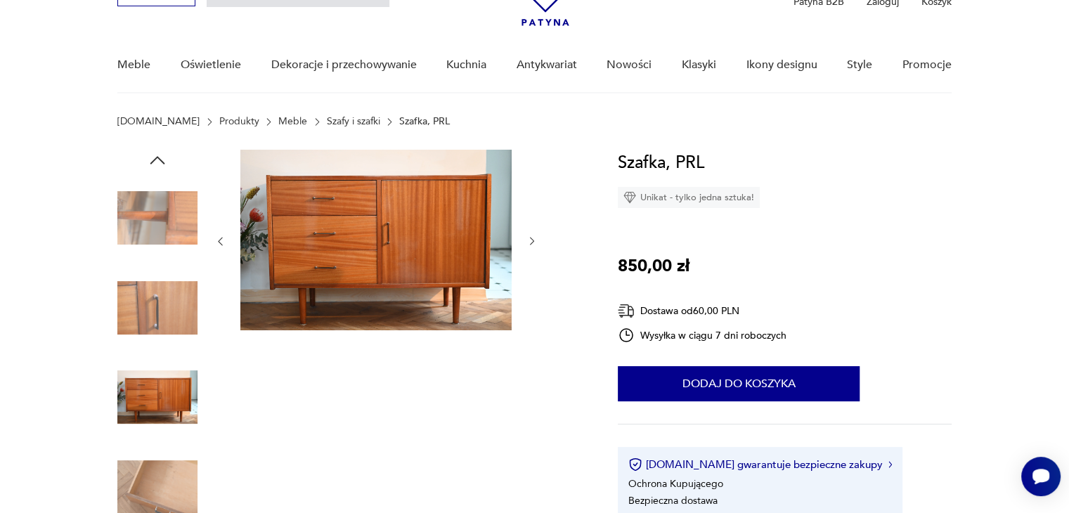
scroll to position [84, 0]
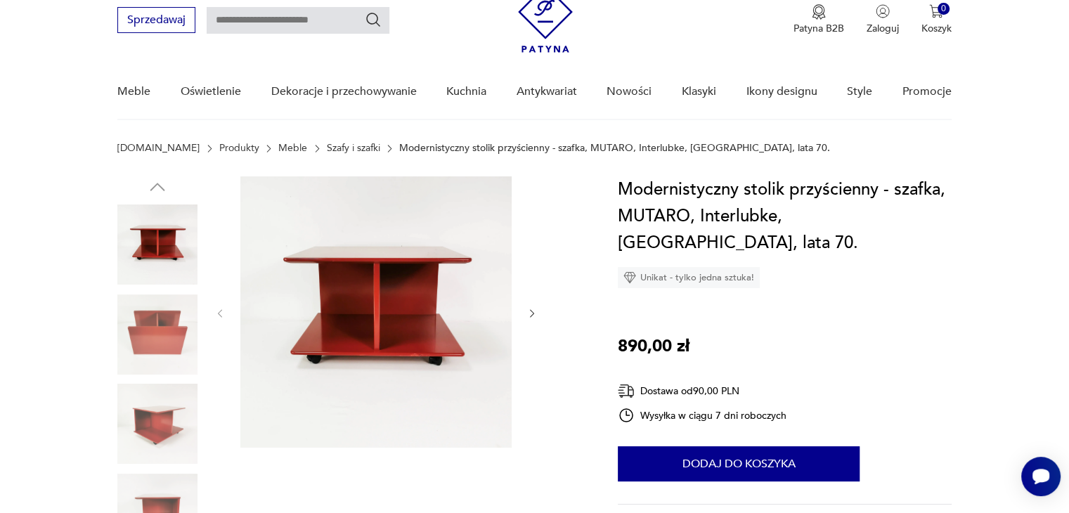
scroll to position [56, 0]
click at [534, 315] on icon "button" at bounding box center [533, 313] width 12 height 12
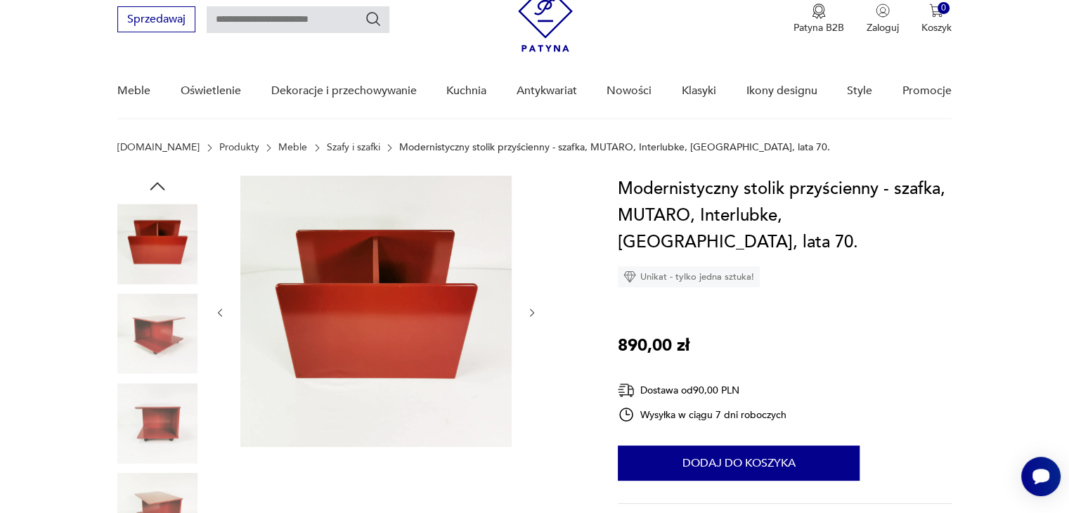
click at [534, 315] on icon "button" at bounding box center [533, 313] width 12 height 12
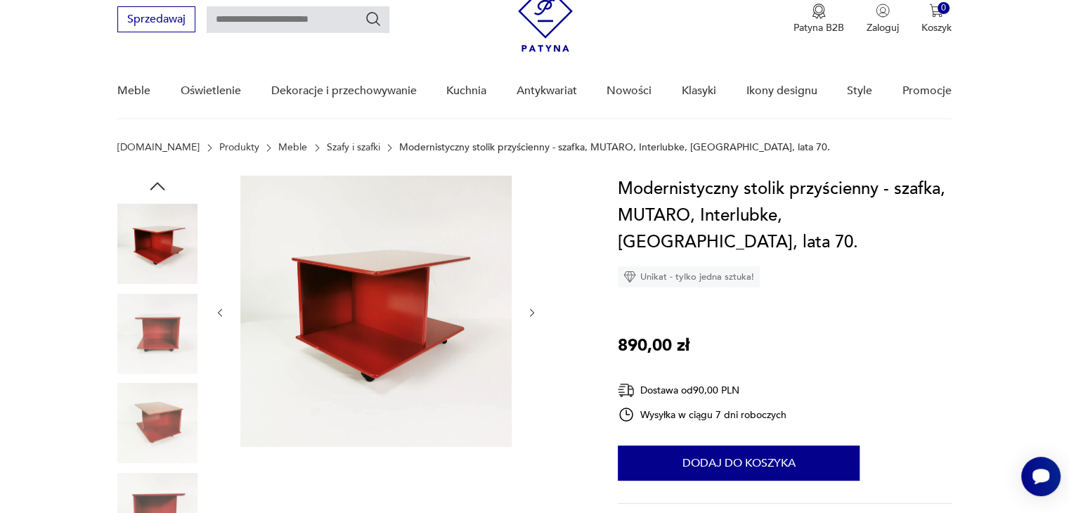
click at [534, 315] on icon "button" at bounding box center [533, 313] width 12 height 12
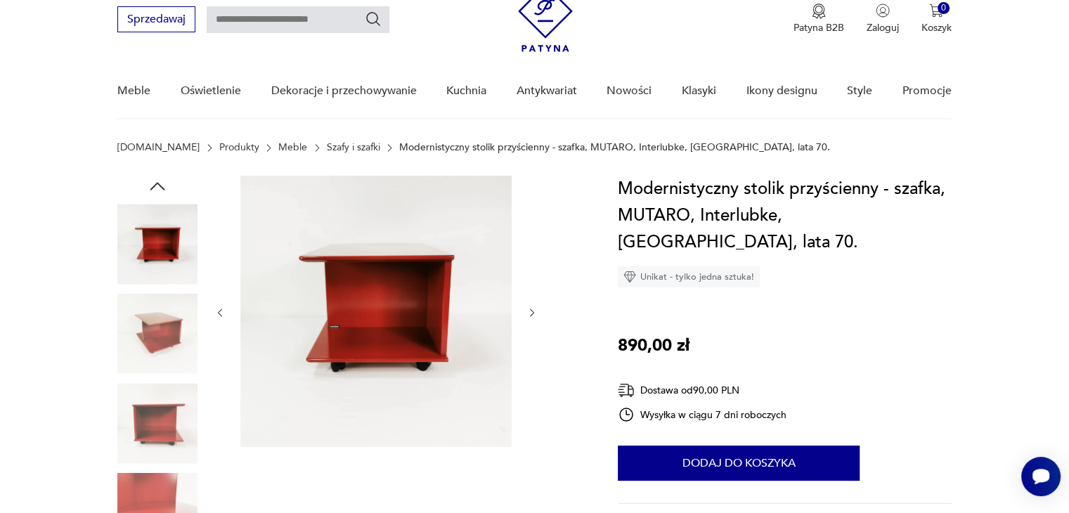
click at [534, 315] on icon "button" at bounding box center [533, 313] width 12 height 12
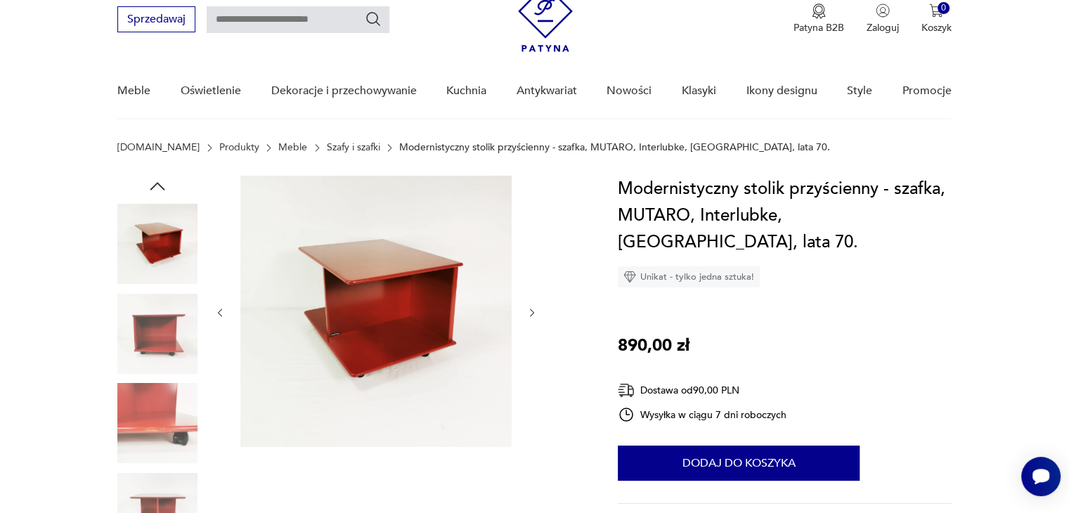
click at [534, 315] on icon "button" at bounding box center [533, 313] width 12 height 12
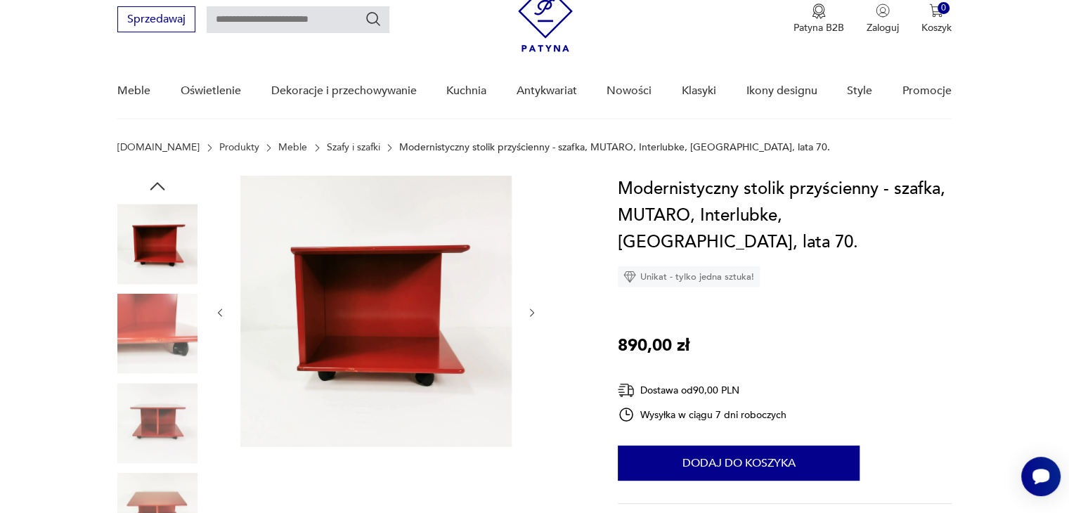
click at [534, 315] on icon "button" at bounding box center [533, 313] width 12 height 12
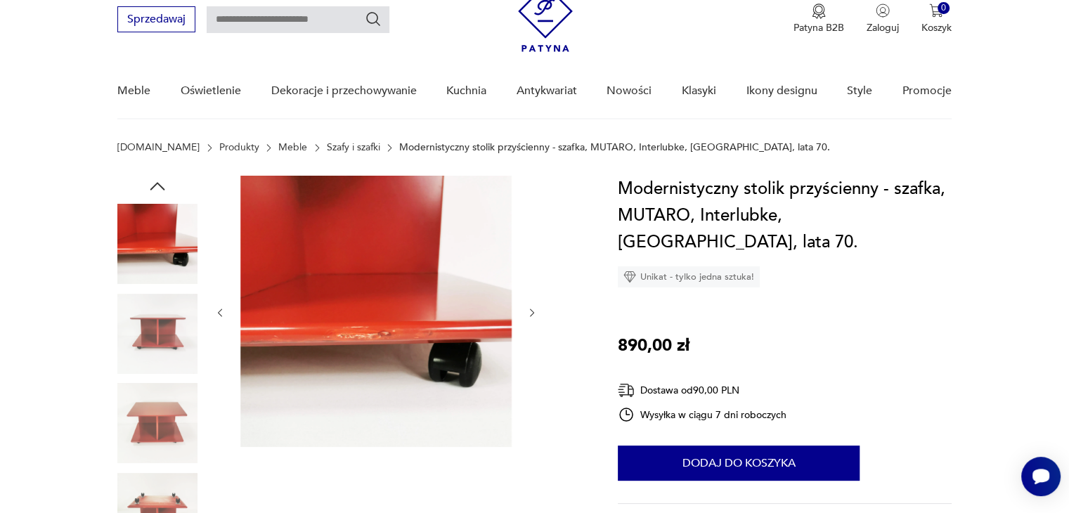
click at [534, 315] on icon "button" at bounding box center [533, 313] width 12 height 12
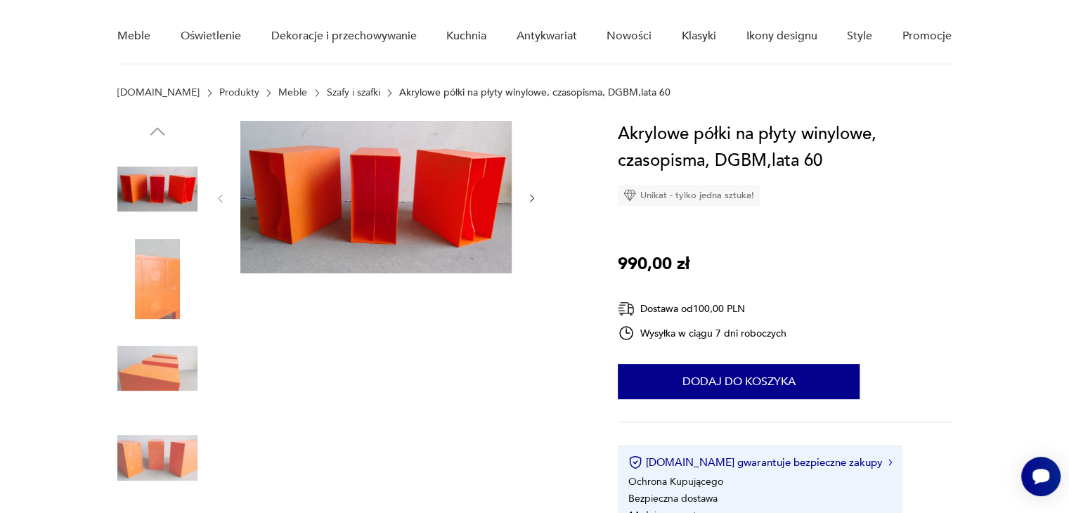
scroll to position [112, 0]
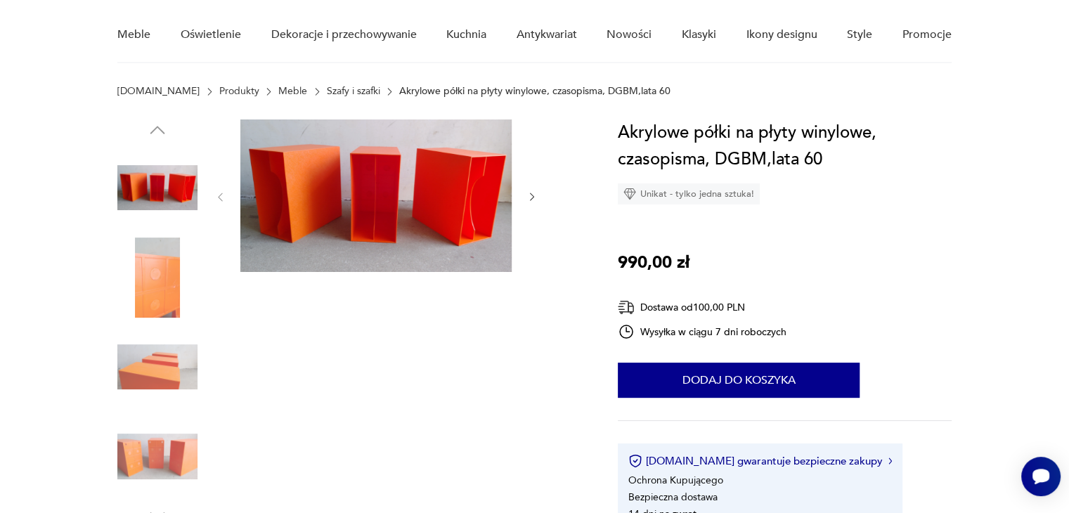
click at [534, 197] on icon "button" at bounding box center [532, 197] width 4 height 8
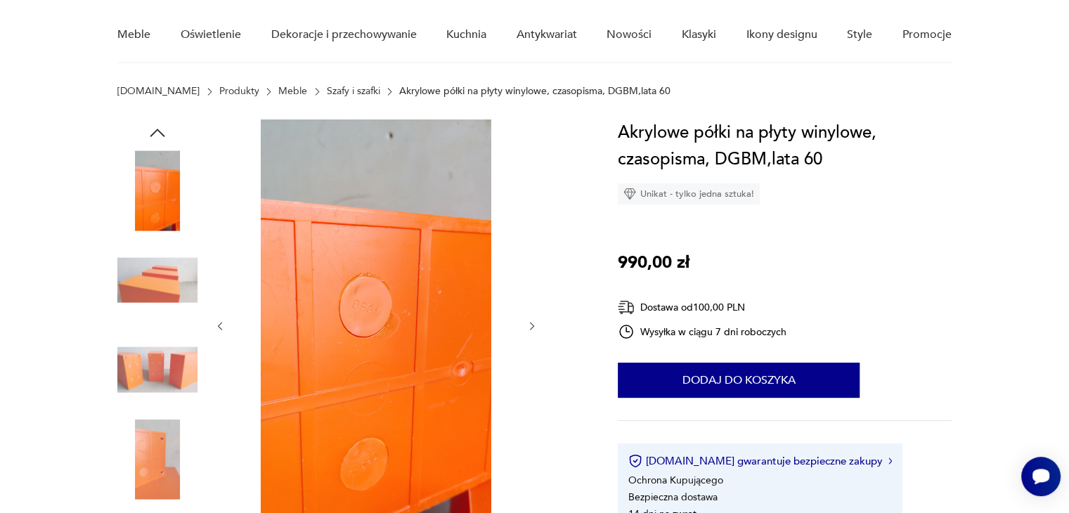
click at [532, 328] on icon "button" at bounding box center [533, 327] width 12 height 12
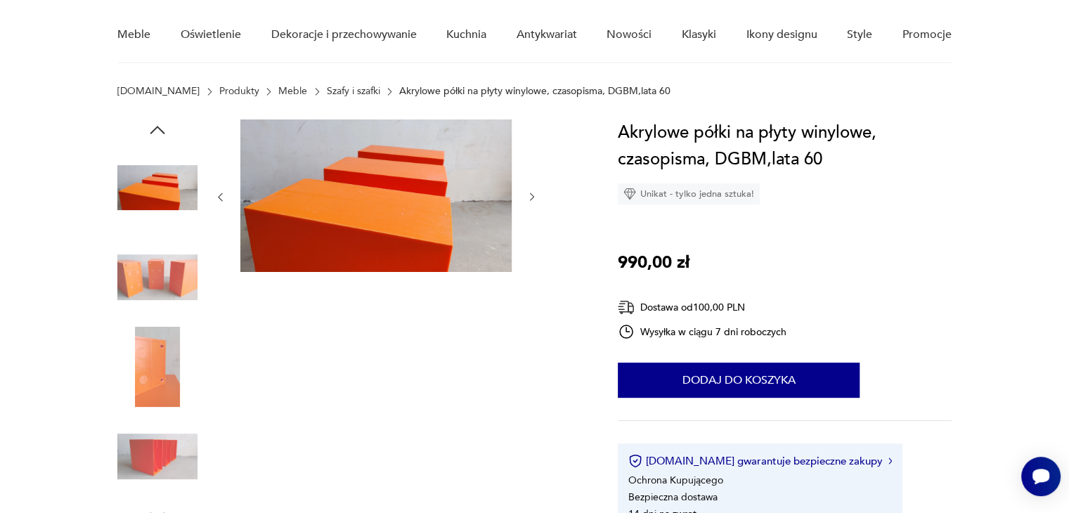
click at [532, 195] on icon "button" at bounding box center [533, 197] width 12 height 12
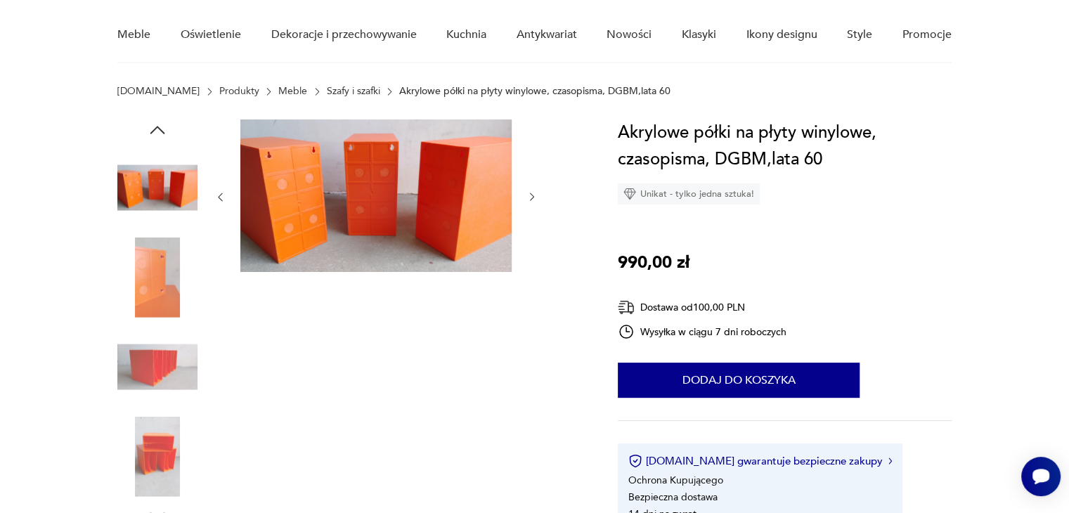
click at [532, 195] on icon "button" at bounding box center [533, 197] width 12 height 12
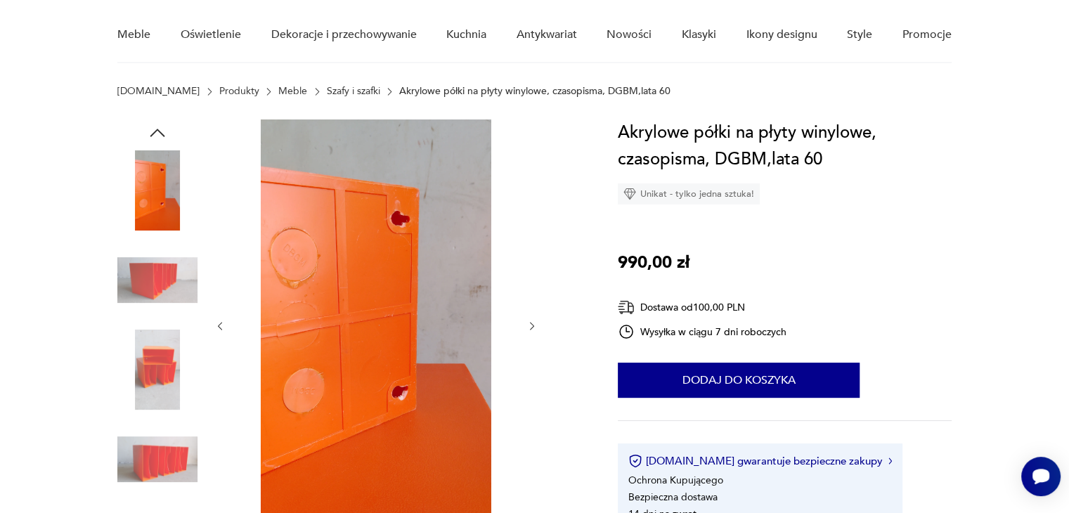
click at [529, 326] on icon "button" at bounding box center [533, 327] width 12 height 12
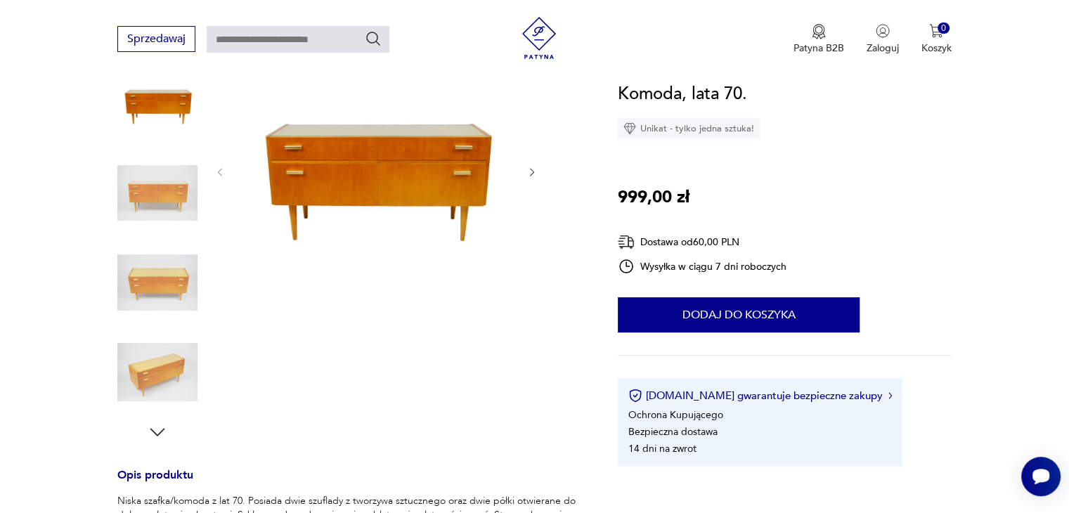
scroll to position [169, 0]
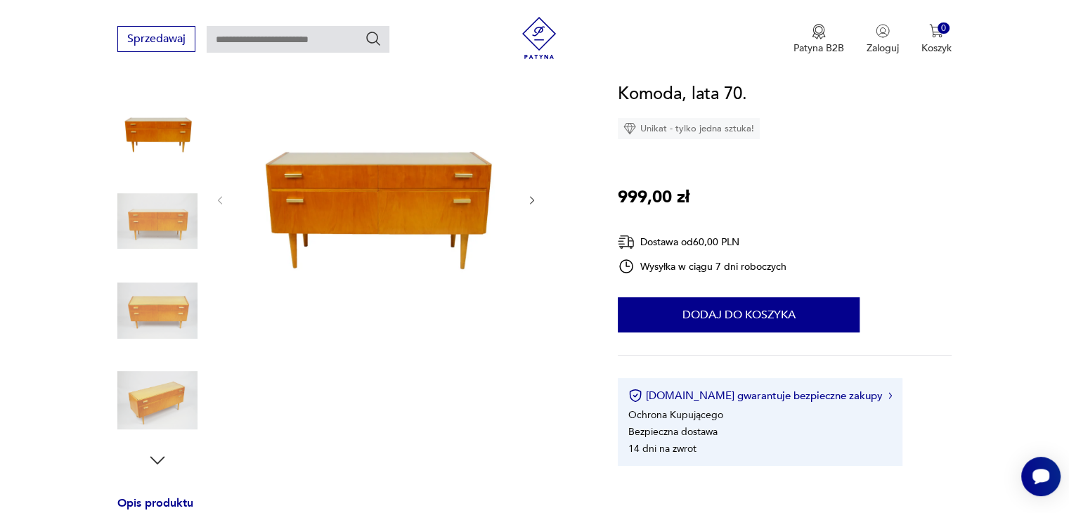
click at [529, 199] on icon "button" at bounding box center [533, 201] width 12 height 12
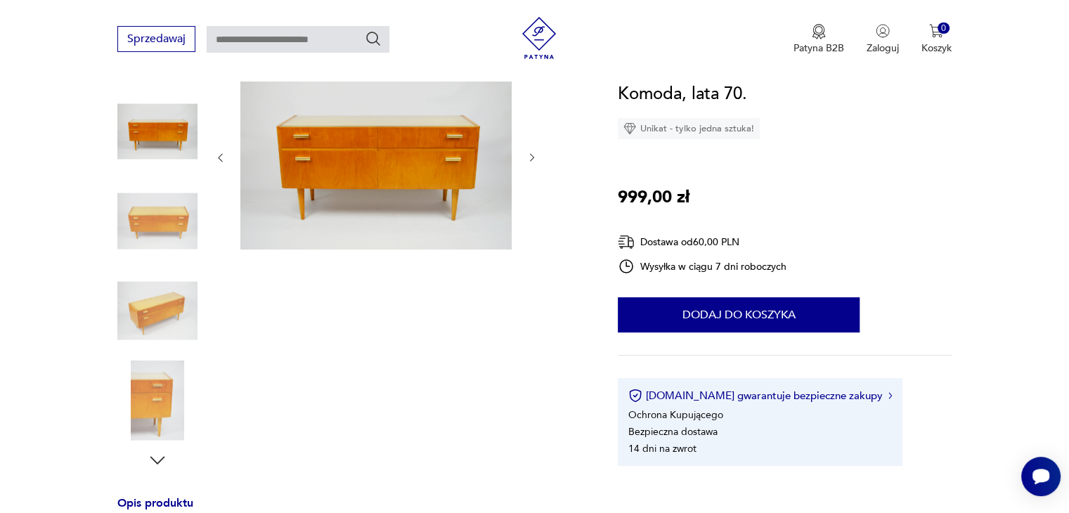
click at [530, 155] on icon "button" at bounding box center [533, 158] width 12 height 12
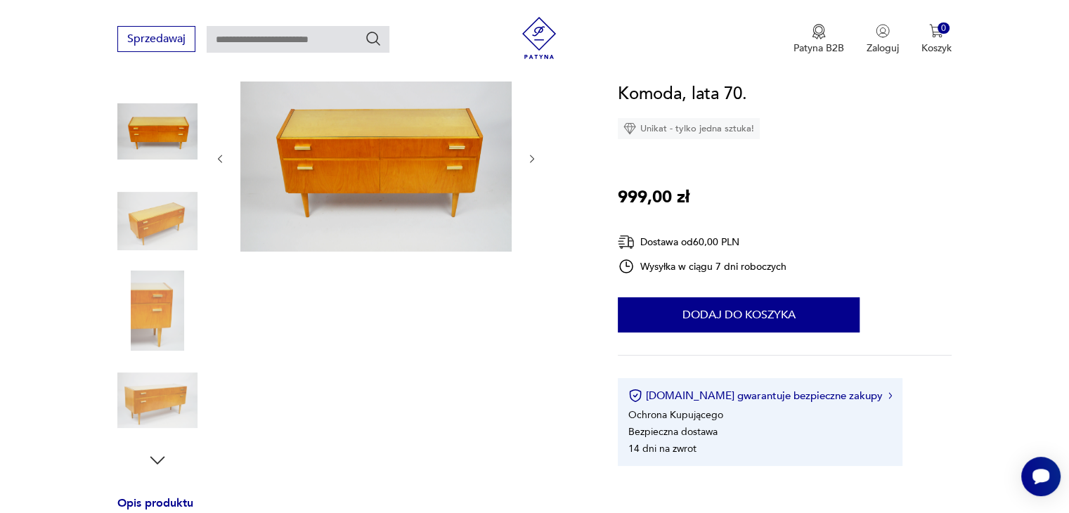
click at [530, 155] on icon "button" at bounding box center [532, 159] width 4 height 8
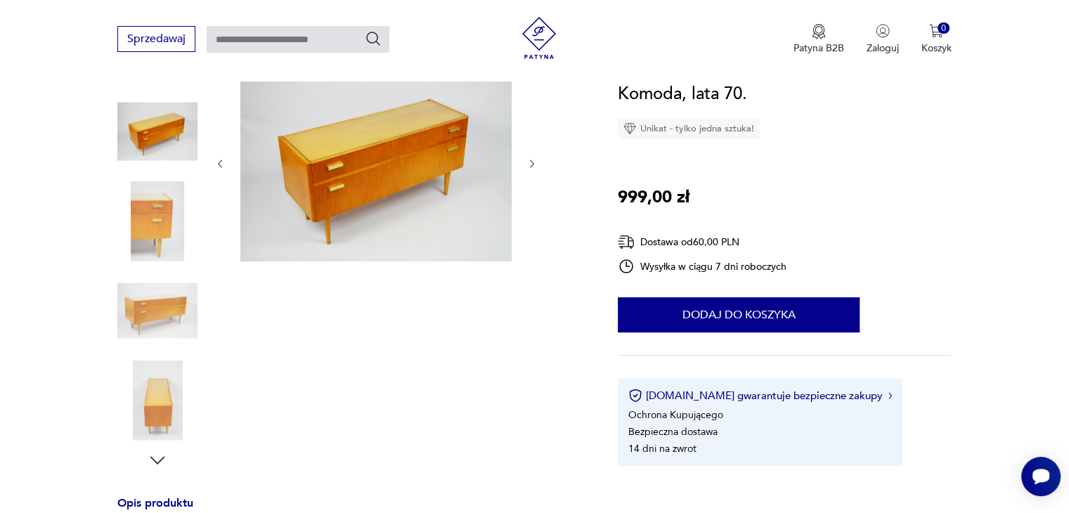
click at [530, 155] on div at bounding box center [375, 163] width 323 height 201
click at [533, 159] on icon "button" at bounding box center [533, 164] width 12 height 12
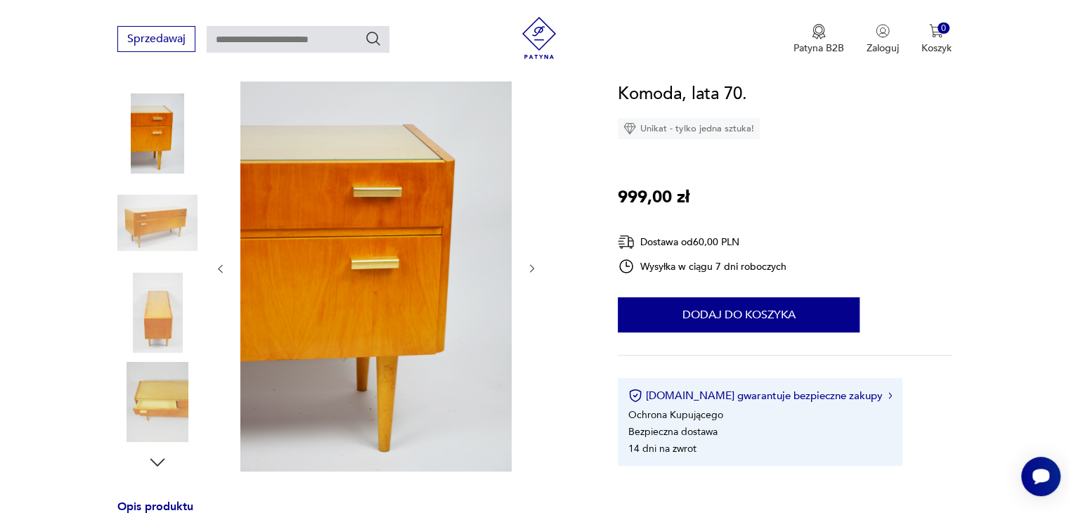
click at [528, 266] on icon "button" at bounding box center [533, 269] width 12 height 12
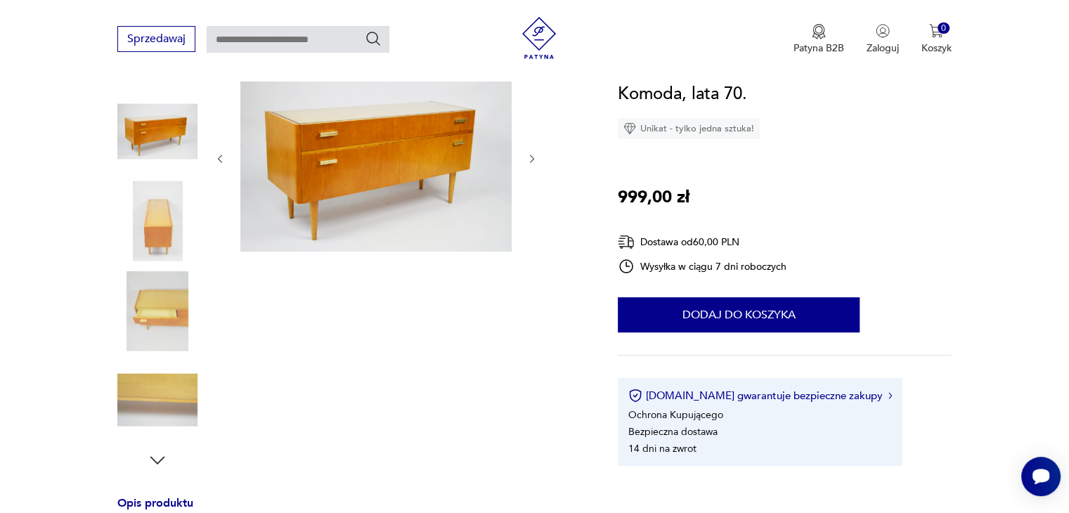
click at [528, 266] on div at bounding box center [375, 267] width 323 height 408
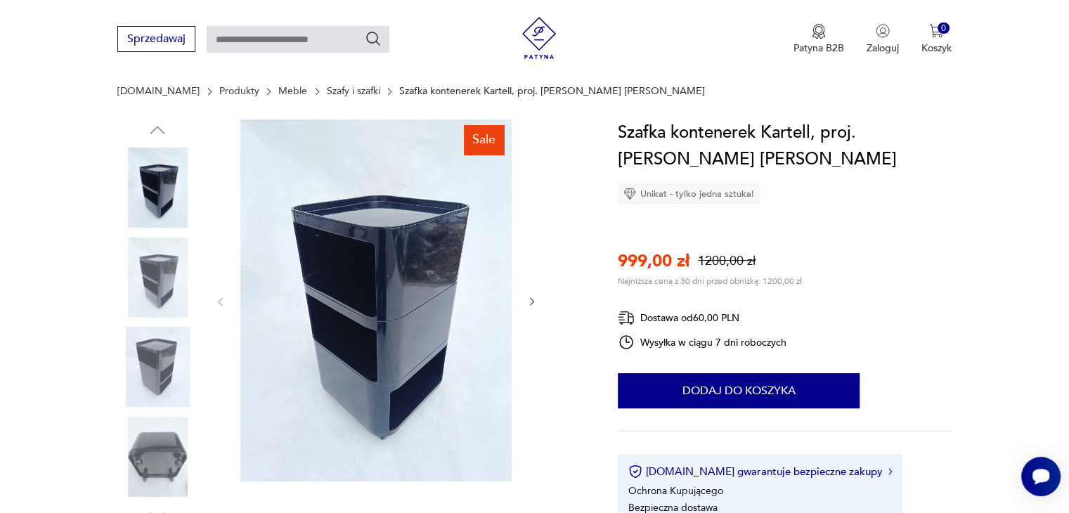
scroll to position [141, 0]
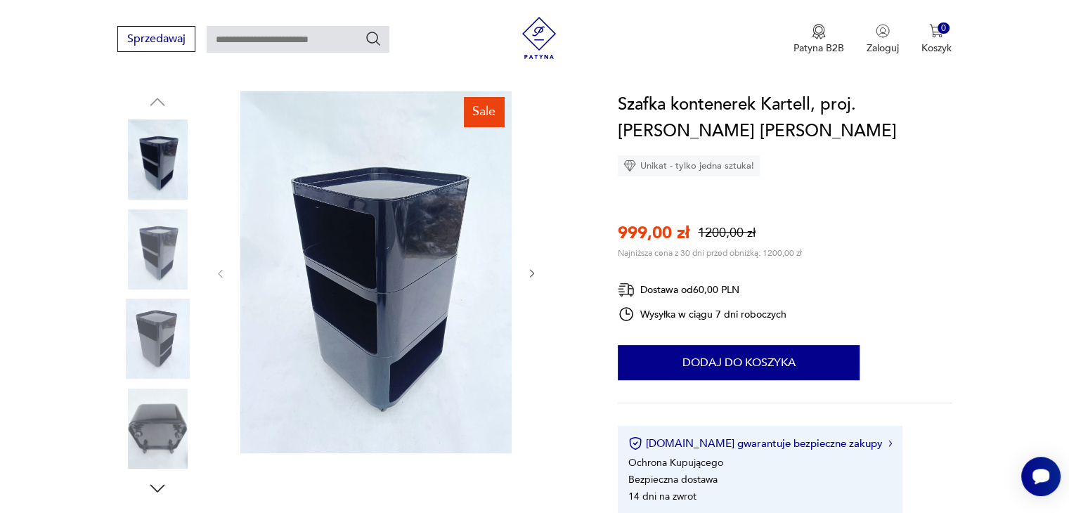
click at [536, 269] on icon "button" at bounding box center [533, 274] width 12 height 12
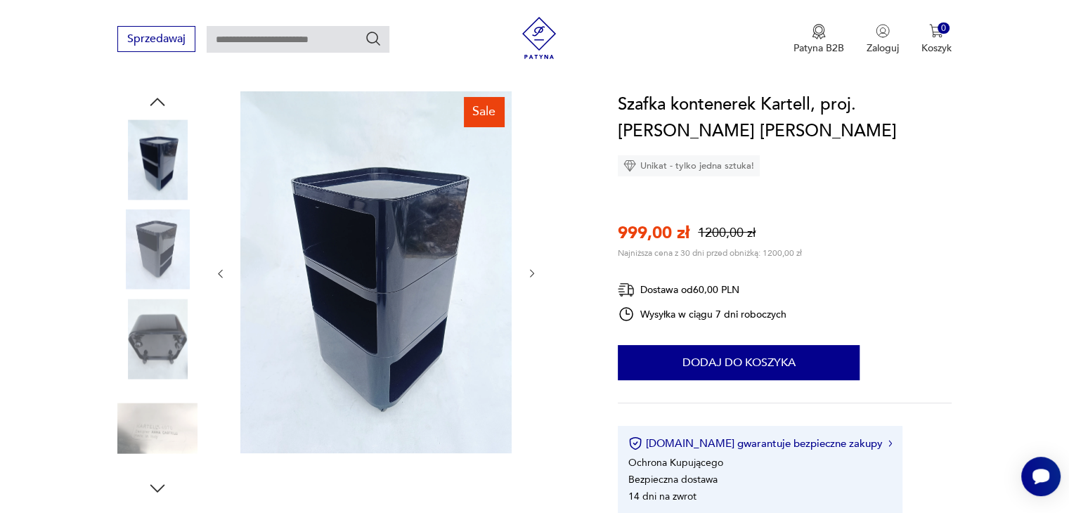
click at [536, 269] on icon "button" at bounding box center [533, 274] width 12 height 12
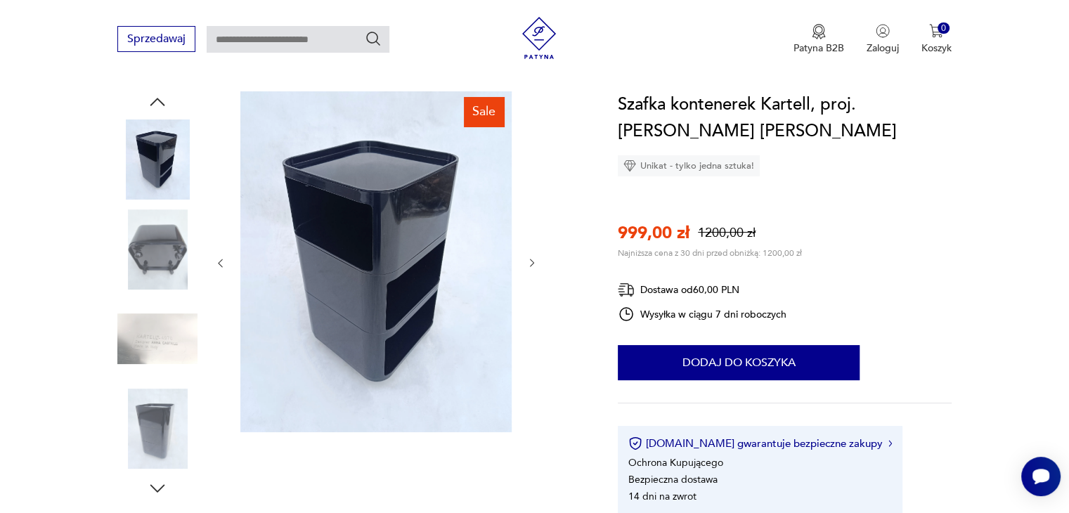
click at [533, 266] on icon "button" at bounding box center [533, 263] width 12 height 12
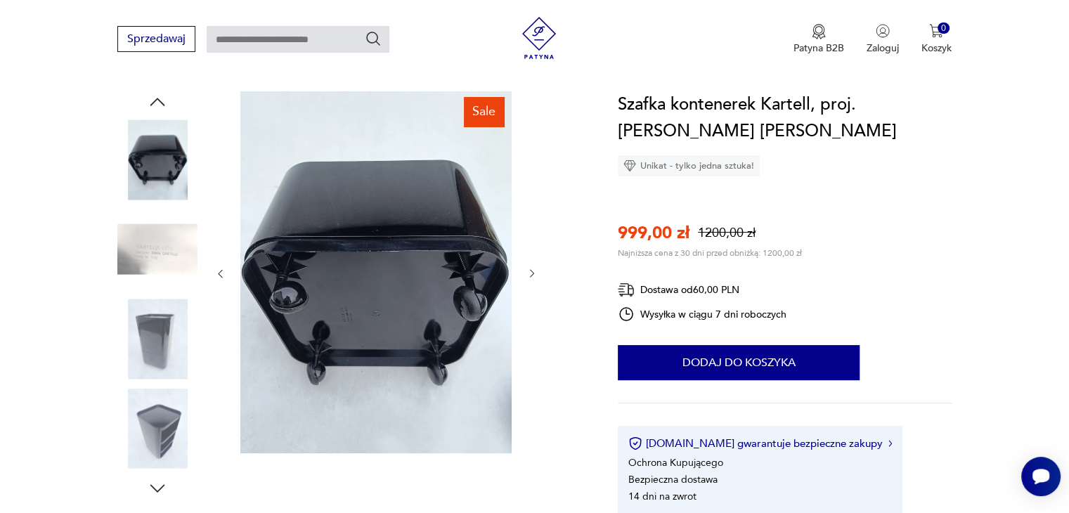
click at [533, 267] on button "button" at bounding box center [533, 274] width 12 height 14
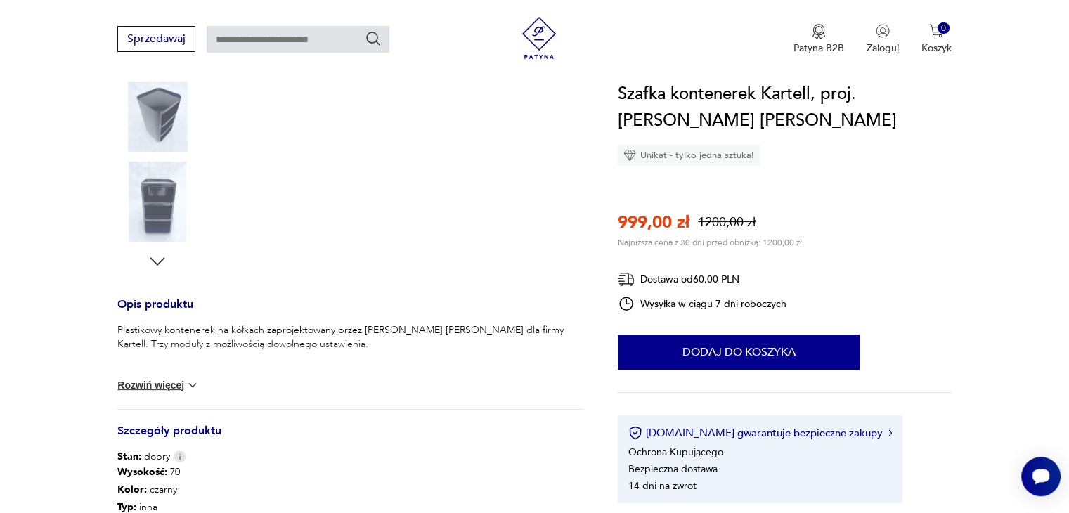
scroll to position [478, 0]
